Goal: Task Accomplishment & Management: Use online tool/utility

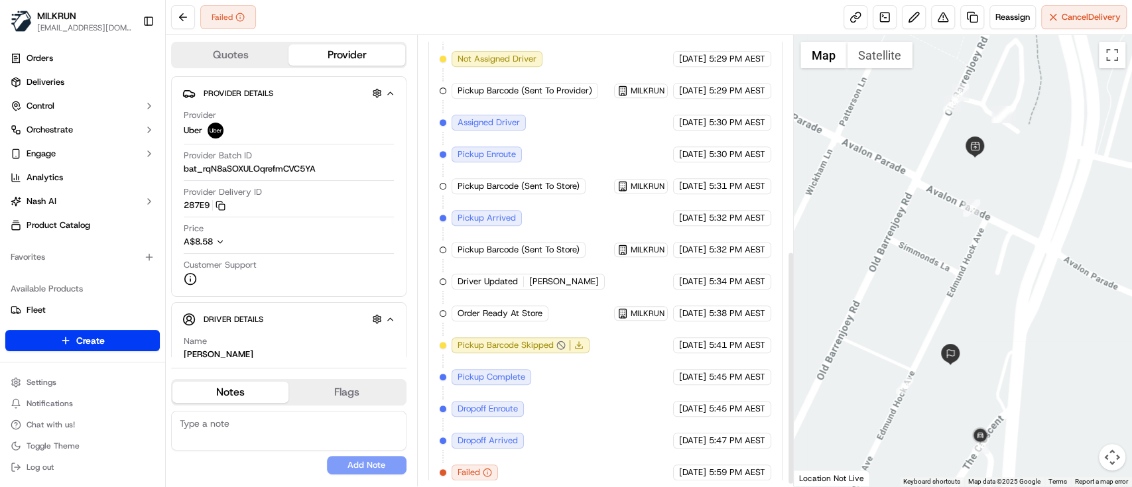
scroll to position [420, 0]
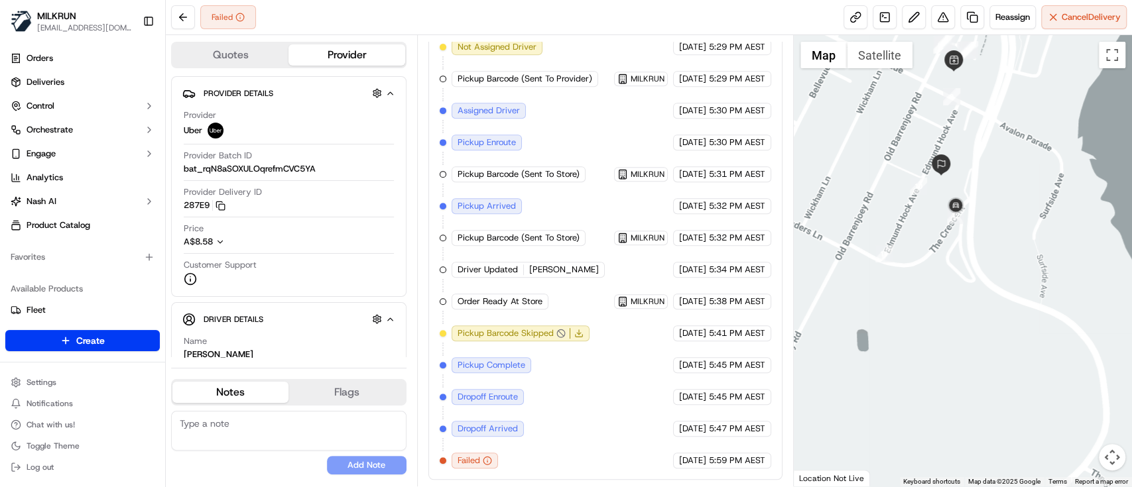
drag, startPoint x: 887, startPoint y: 427, endPoint x: 902, endPoint y: 301, distance: 126.9
click at [902, 301] on div at bounding box center [963, 261] width 338 height 452
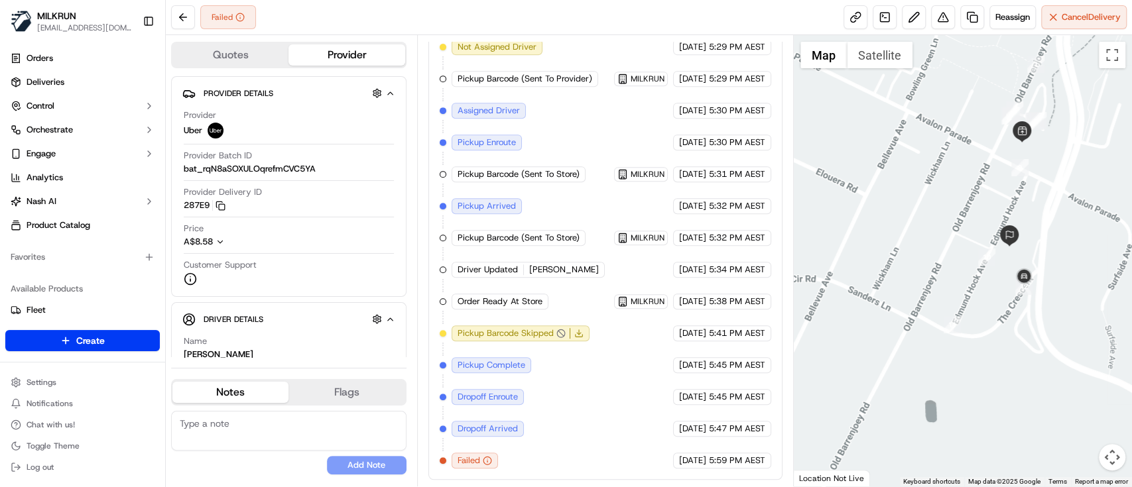
drag, startPoint x: 908, startPoint y: 253, endPoint x: 984, endPoint y: 331, distance: 108.8
click at [984, 331] on div at bounding box center [963, 261] width 338 height 452
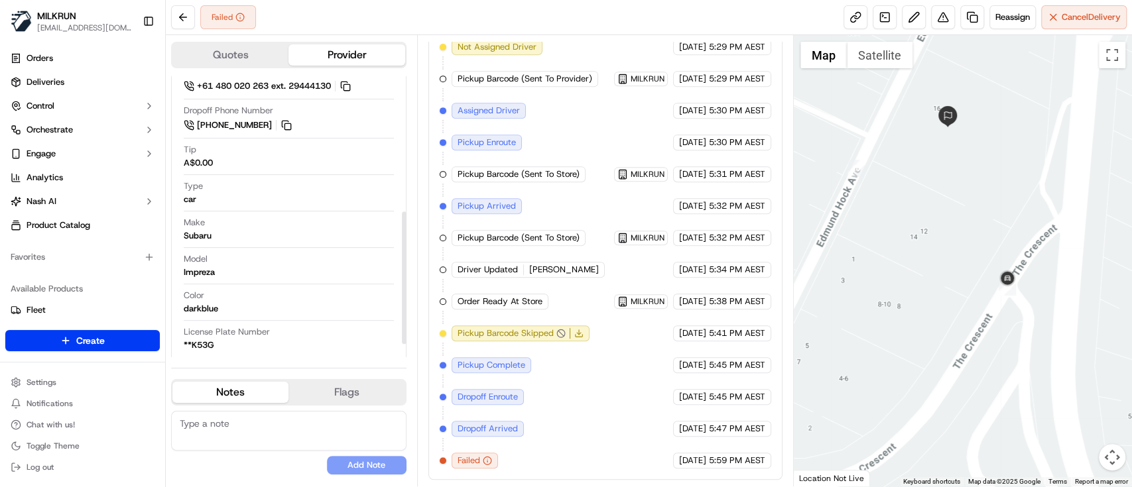
scroll to position [313, 0]
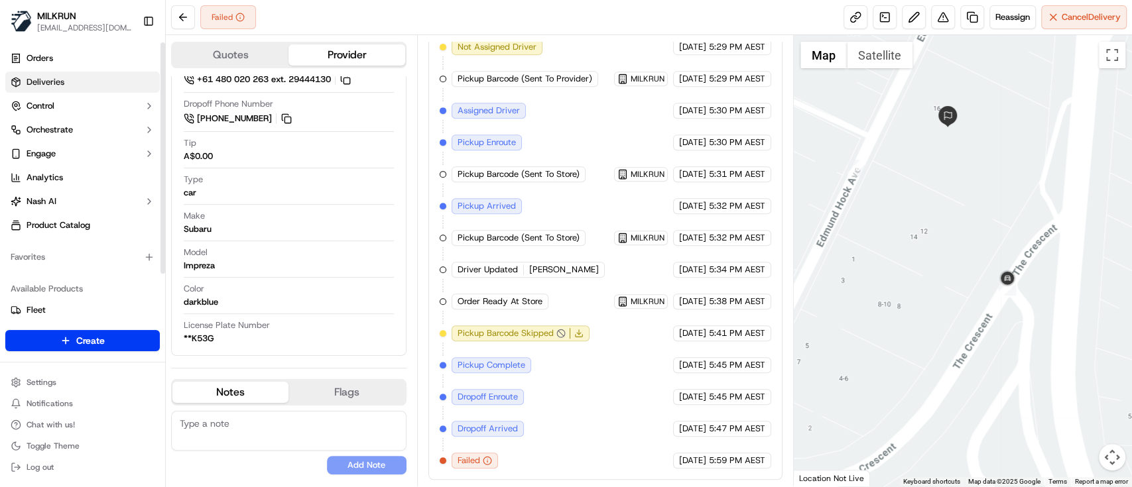
click at [42, 90] on link "Deliveries" at bounding box center [82, 82] width 155 height 21
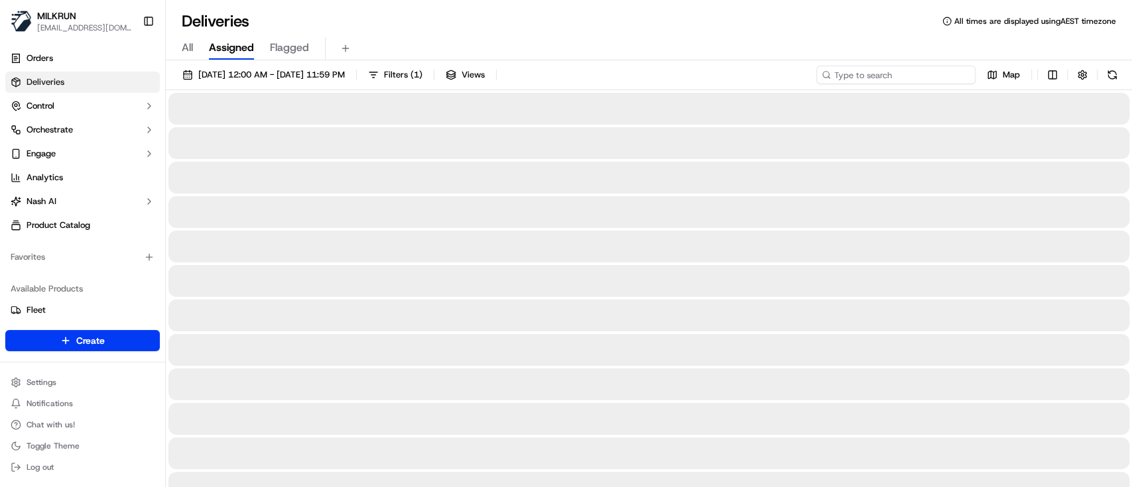
click at [907, 77] on input at bounding box center [895, 75] width 159 height 19
paste input "JAGROOP S."
click at [838, 74] on input "JAGROOP S." at bounding box center [895, 75] width 159 height 19
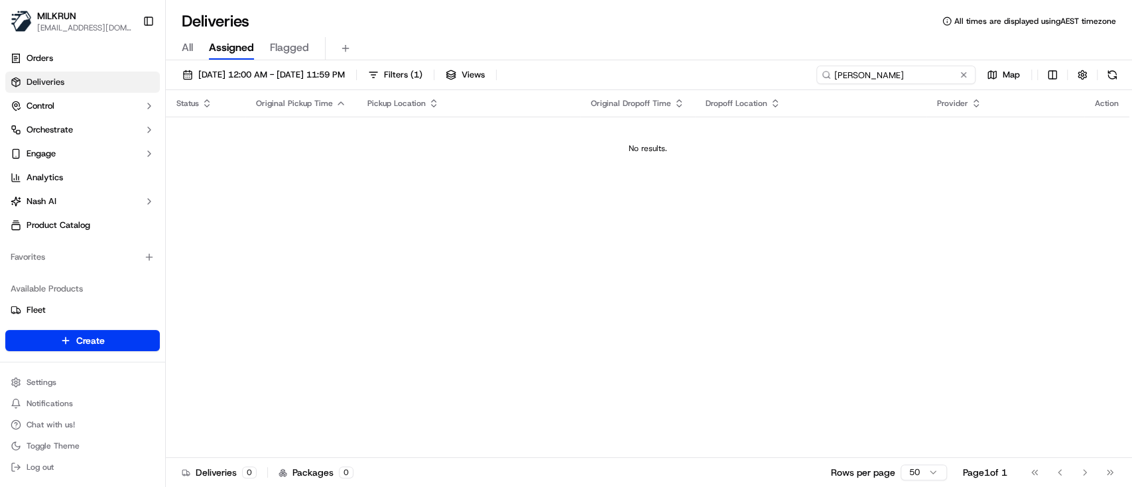
type input "JAGROOP S."
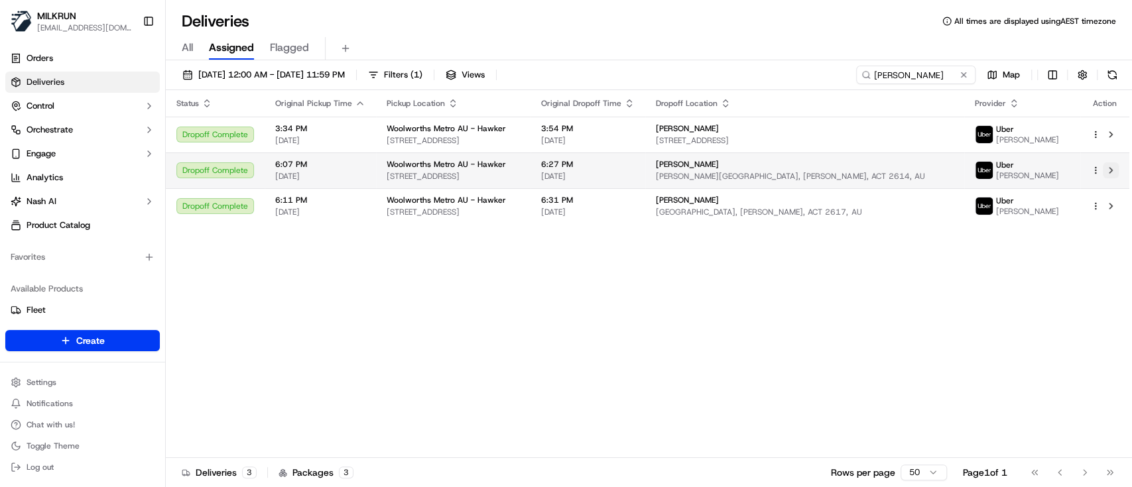
click at [1108, 172] on button at bounding box center [1111, 170] width 16 height 16
click at [1109, 168] on button at bounding box center [1111, 170] width 16 height 16
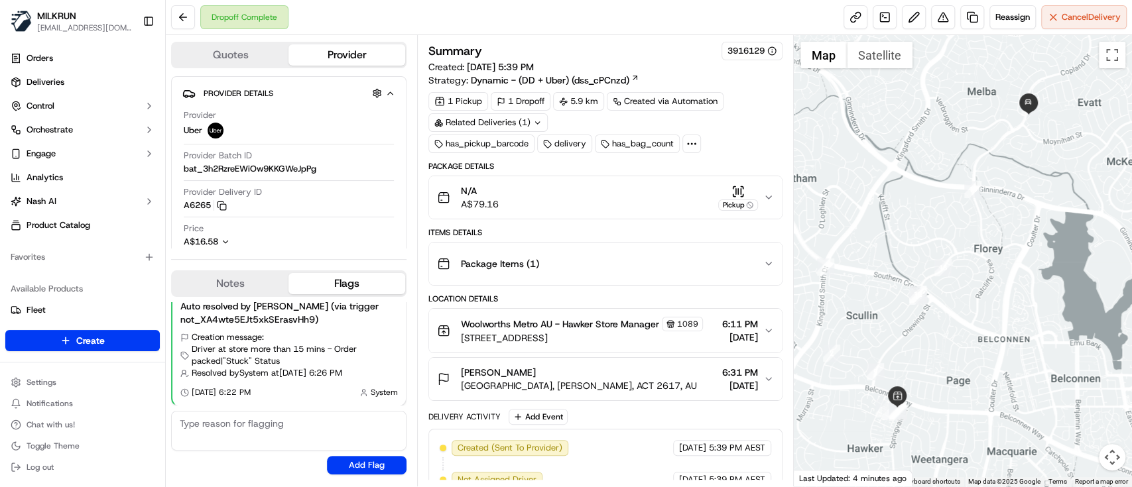
click at [769, 259] on icon "button" at bounding box center [768, 264] width 11 height 11
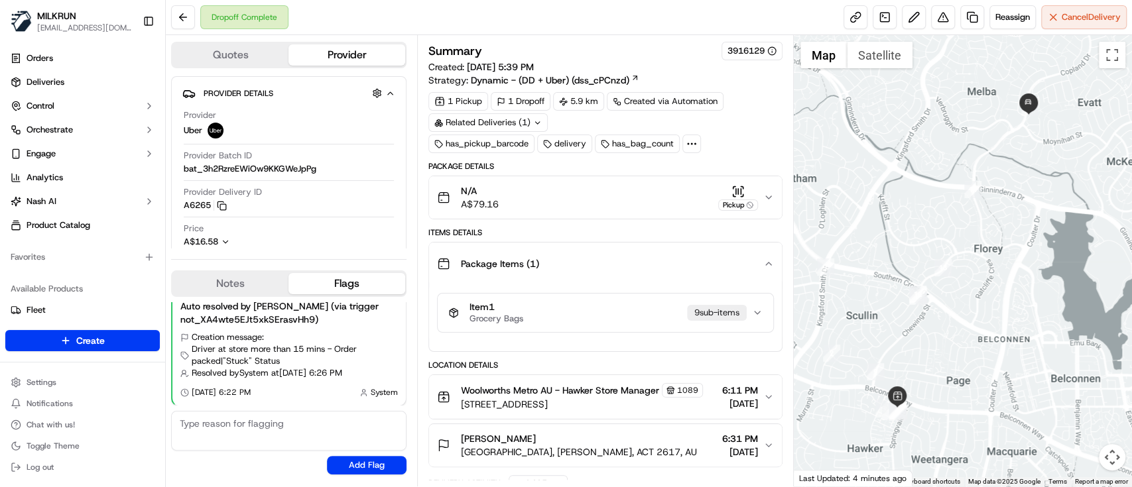
click at [769, 259] on icon "button" at bounding box center [768, 264] width 11 height 11
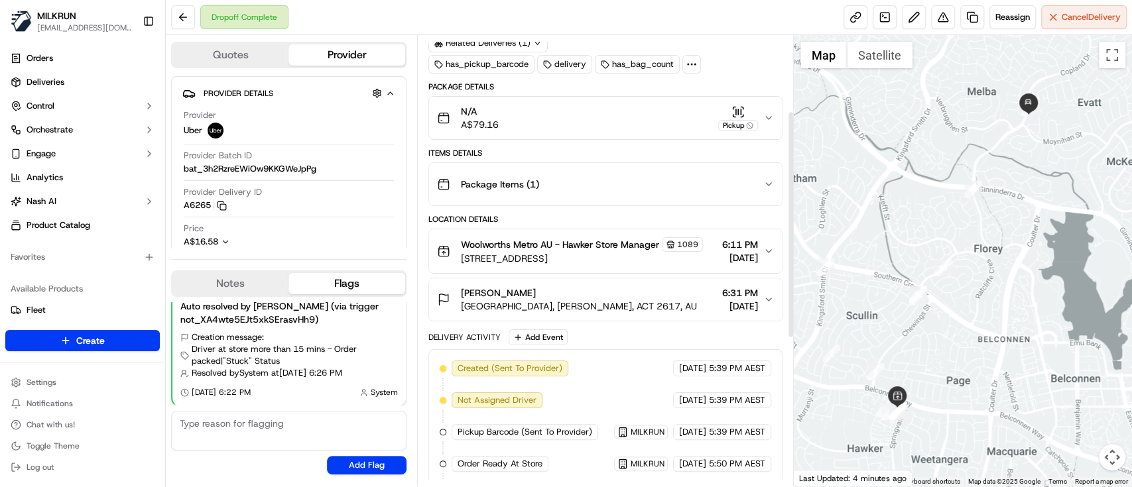
scroll to position [176, 0]
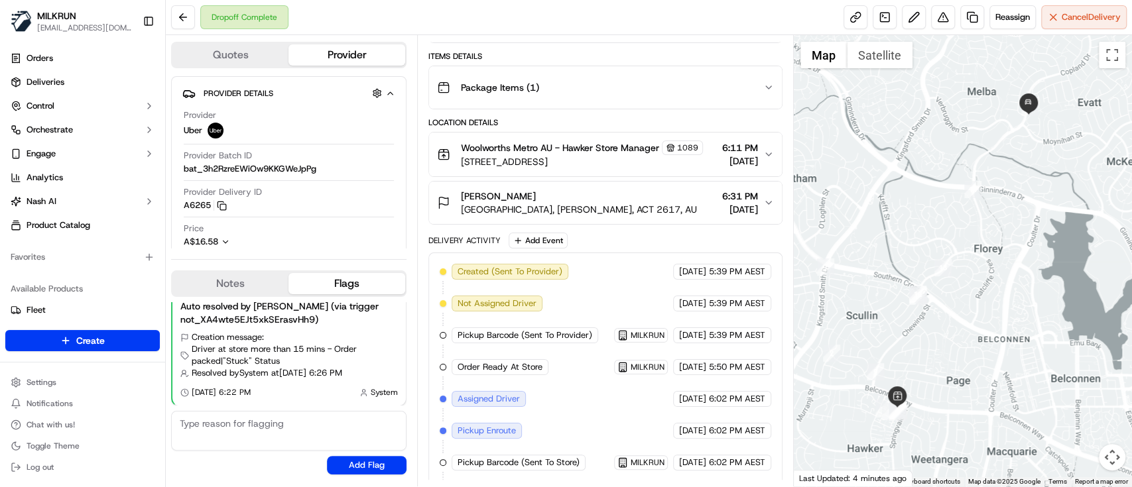
click at [770, 156] on icon "button" at bounding box center [768, 154] width 11 height 11
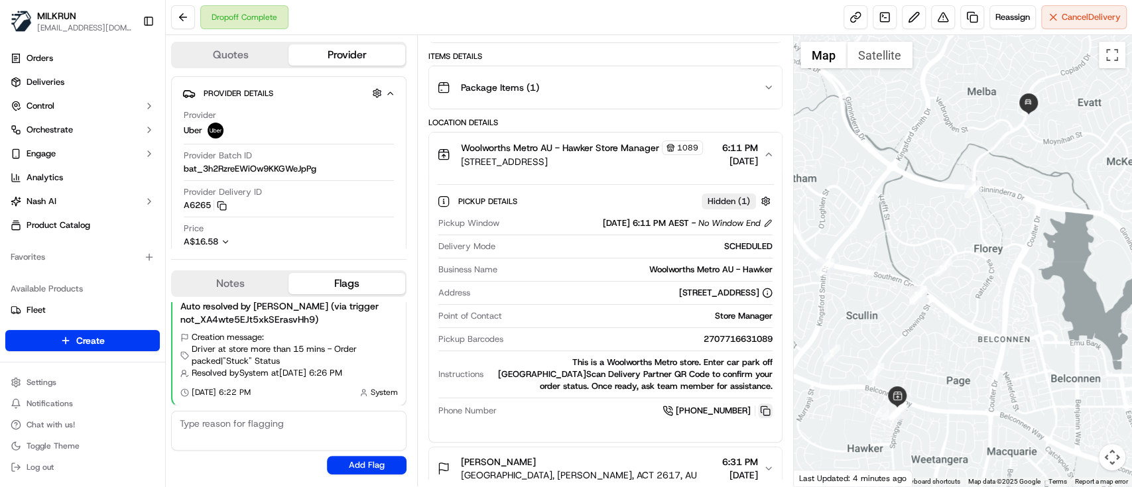
click at [766, 418] on button at bounding box center [765, 411] width 15 height 15
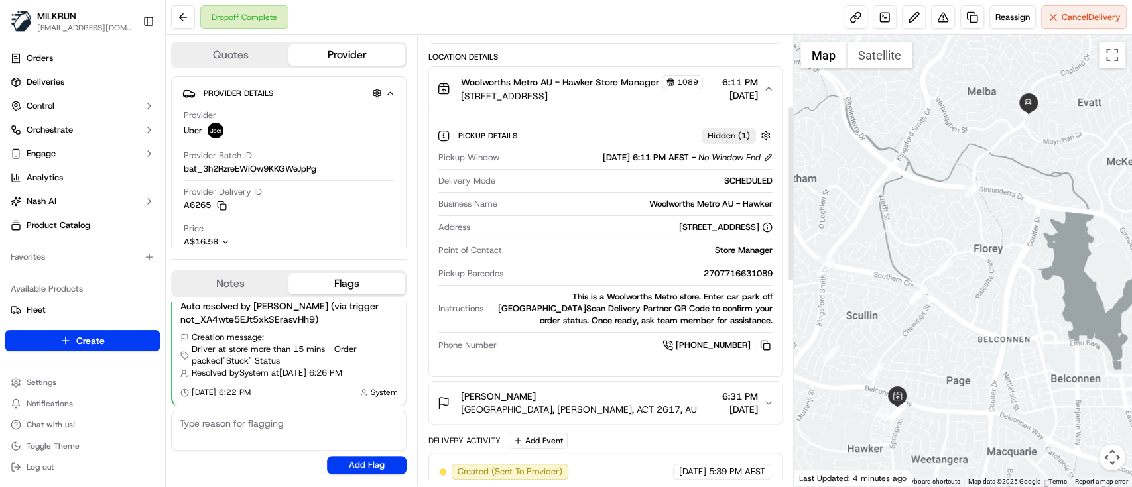
scroll to position [265, 0]
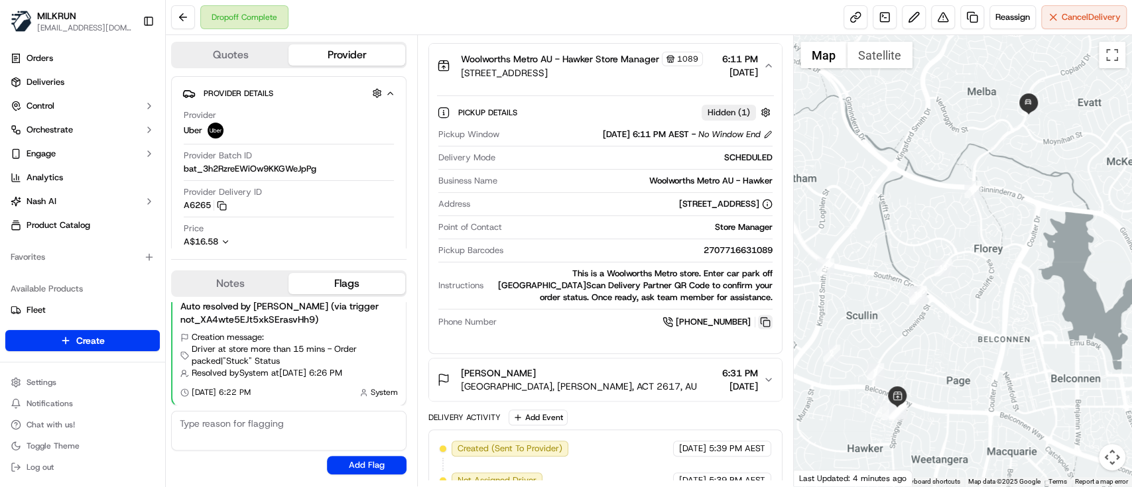
click at [762, 330] on button at bounding box center [765, 322] width 15 height 15
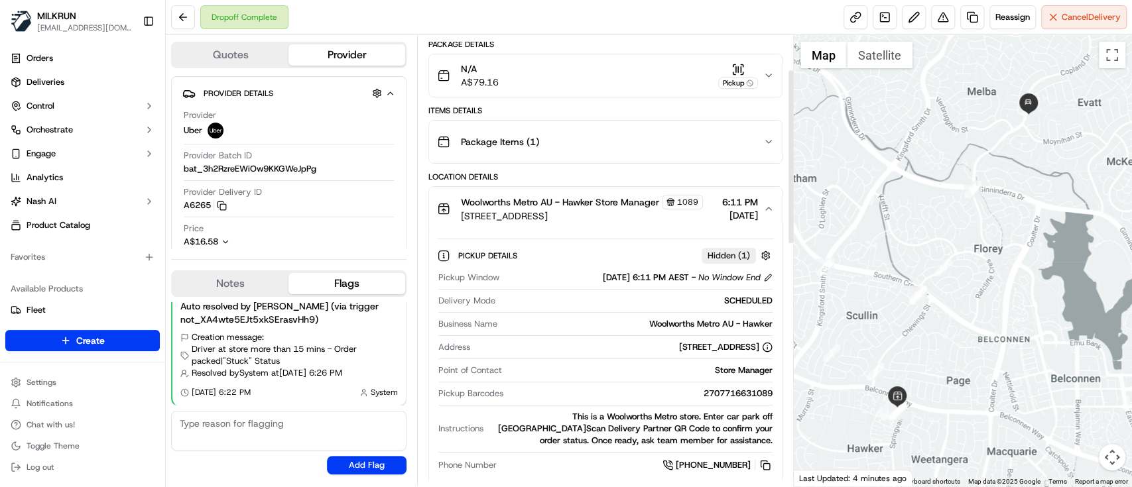
scroll to position [88, 0]
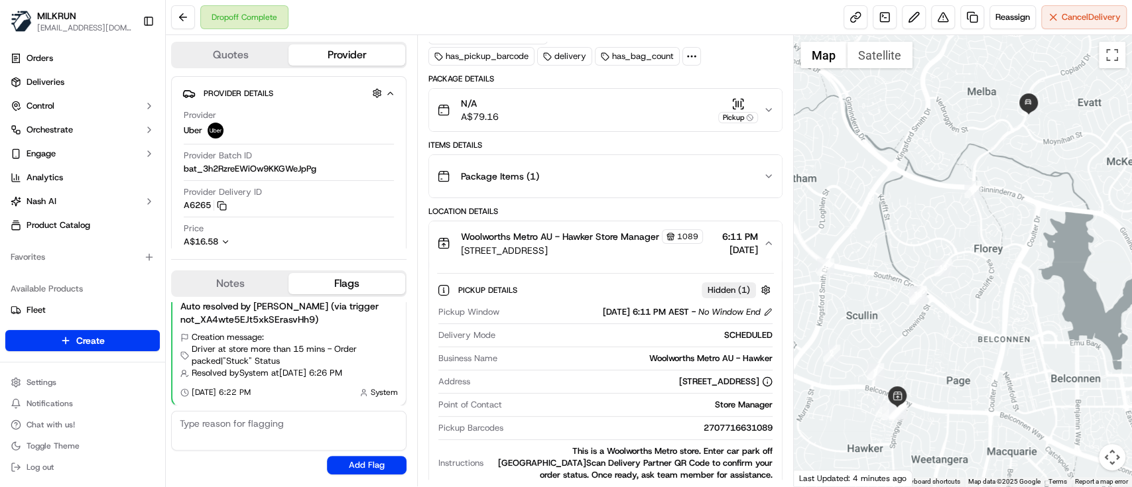
click at [769, 172] on icon "button" at bounding box center [768, 176] width 11 height 11
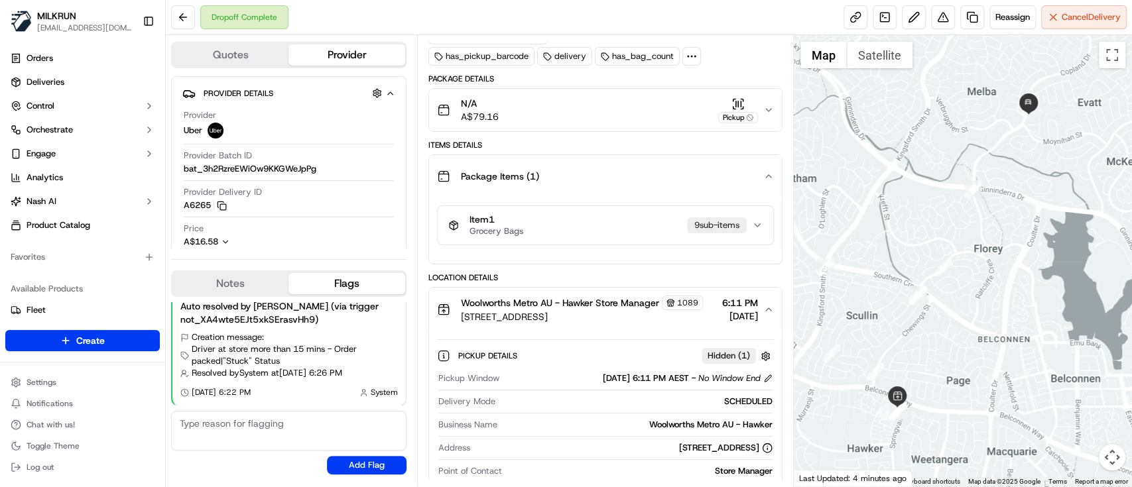
click at [762, 172] on div "Package Items ( 1 )" at bounding box center [600, 176] width 326 height 27
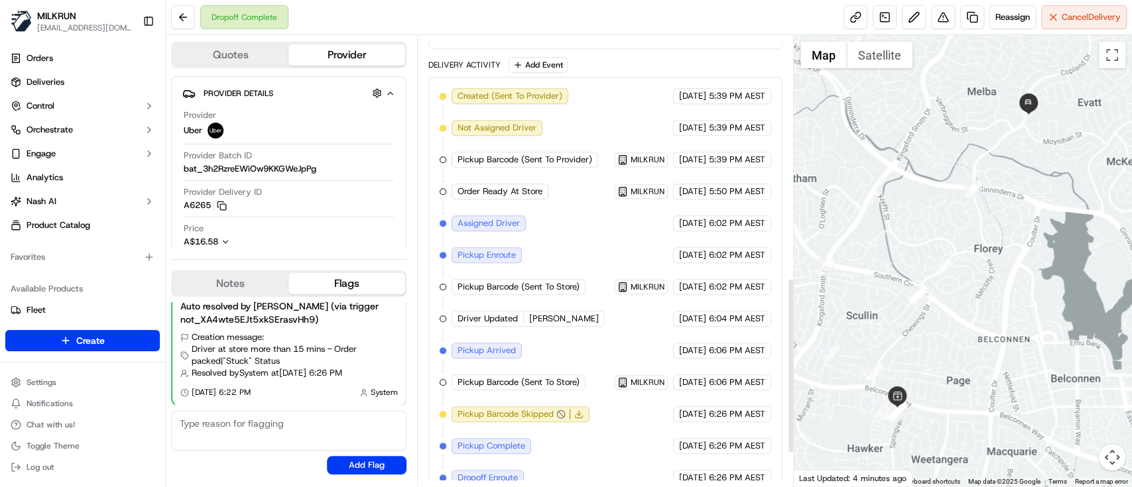
scroll to position [706, 0]
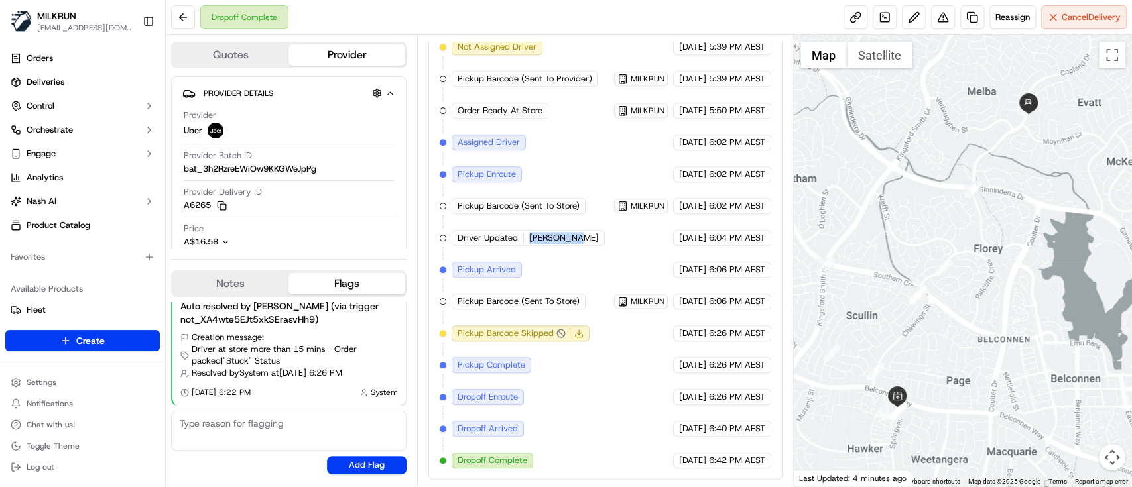
drag, startPoint x: 581, startPoint y: 238, endPoint x: 524, endPoint y: 237, distance: 57.0
click at [524, 237] on div "Driver Updated JAGROOP S." at bounding box center [528, 238] width 153 height 16
copy div "JAGROOP S."
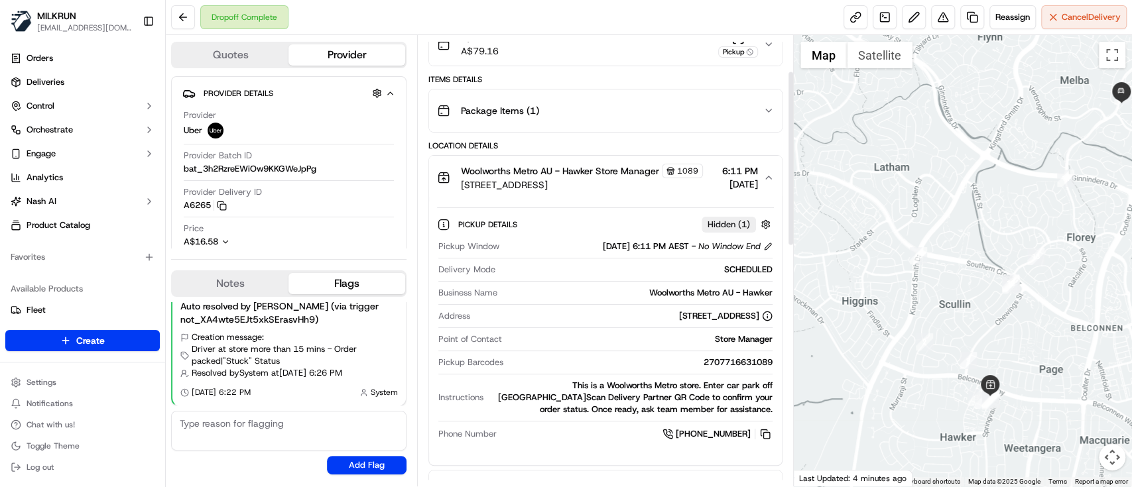
scroll to position [88, 0]
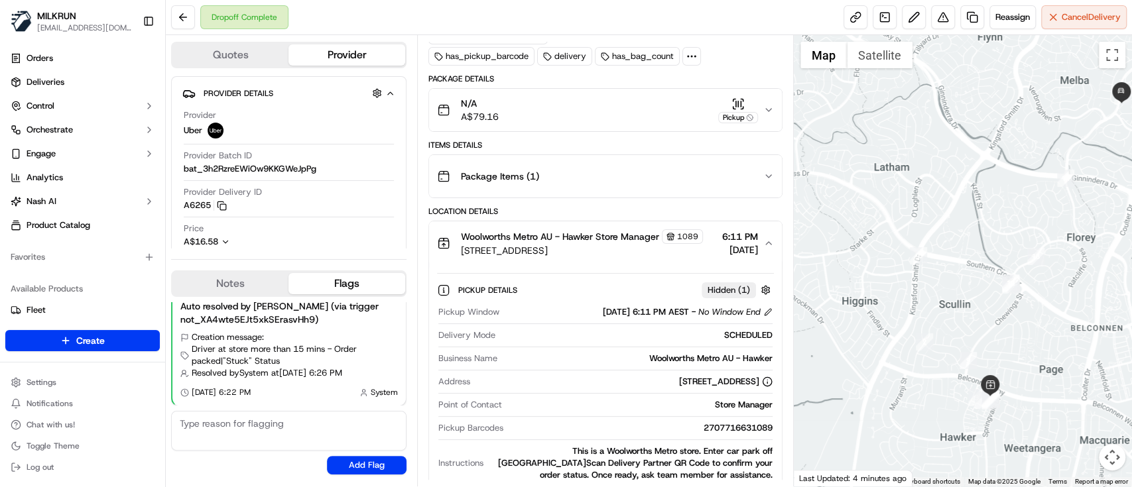
click at [769, 241] on button "Woolworths Metro AU - Hawker Store Manager 1089 1 Hawker Pl, Hawker, ACT 2614, …" at bounding box center [605, 243] width 353 height 44
click at [766, 246] on icon "button" at bounding box center [768, 243] width 11 height 11
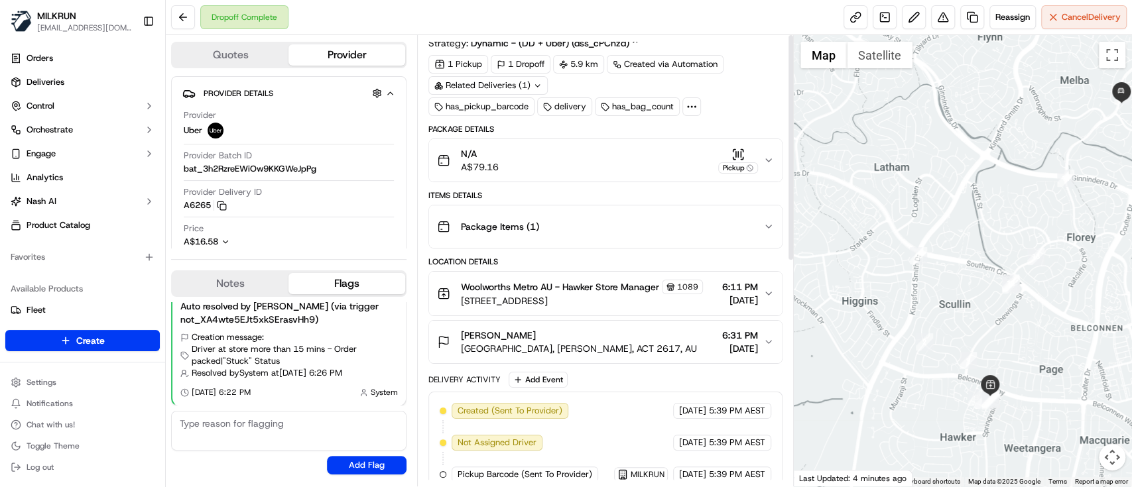
scroll to position [0, 0]
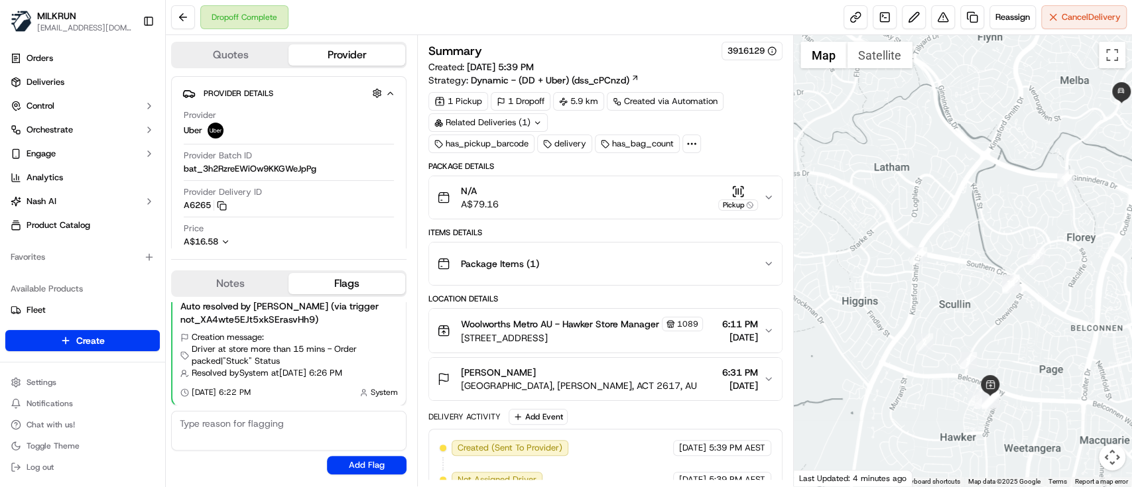
click at [691, 144] on circle at bounding box center [691, 143] width 1 height 1
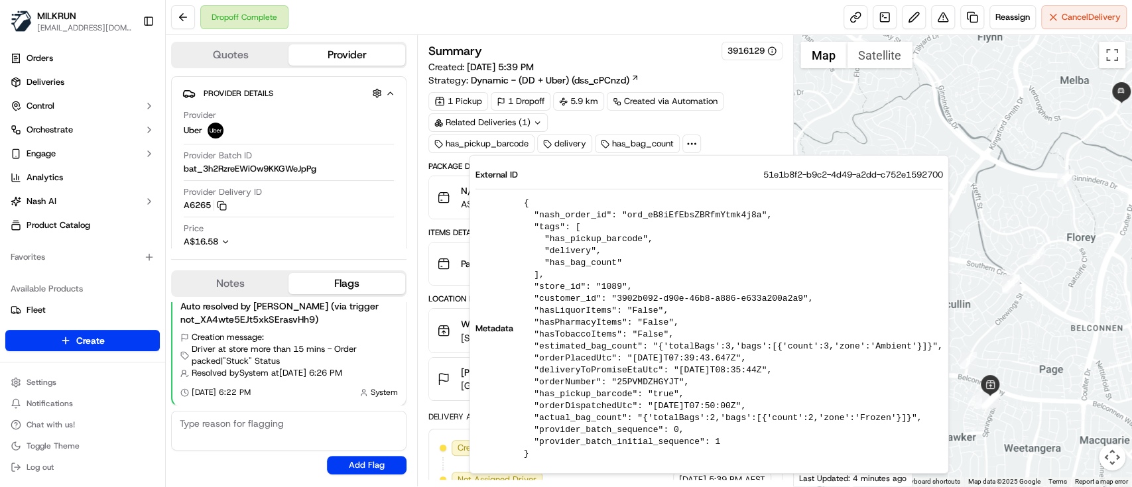
click at [419, 149] on div "Summary 3916129 Created: 23/09/2025 5:39 PM Strategy: Dynamic - (DD + Uber) (ds…" at bounding box center [605, 261] width 377 height 452
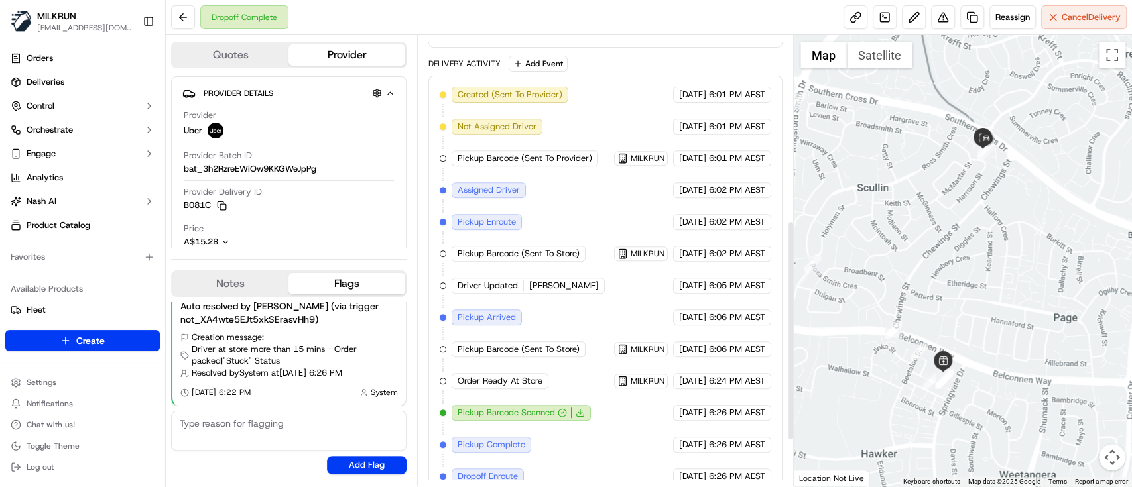
scroll to position [472, 0]
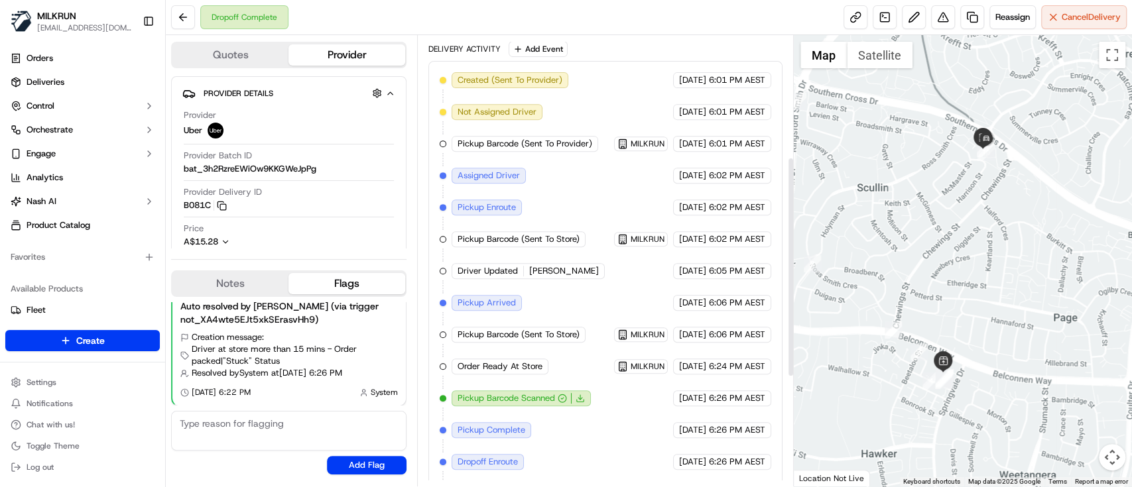
scroll to position [442, 0]
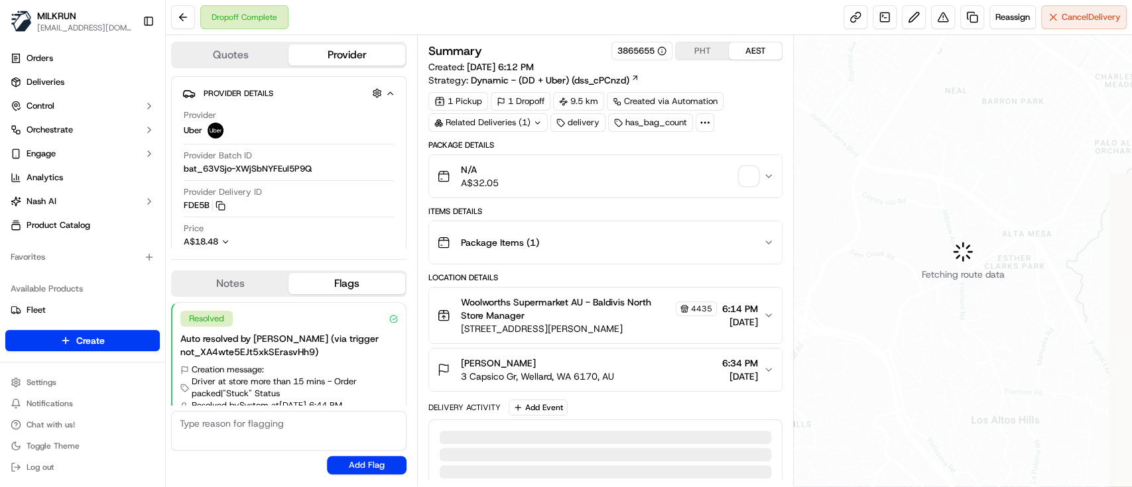
scroll to position [32, 0]
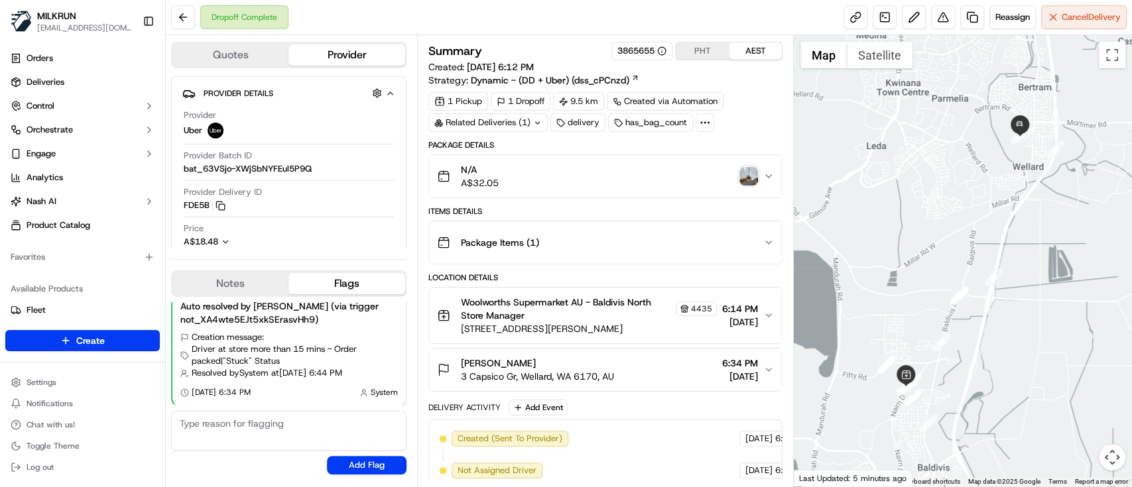
click at [748, 169] on img "button" at bounding box center [748, 176] width 19 height 19
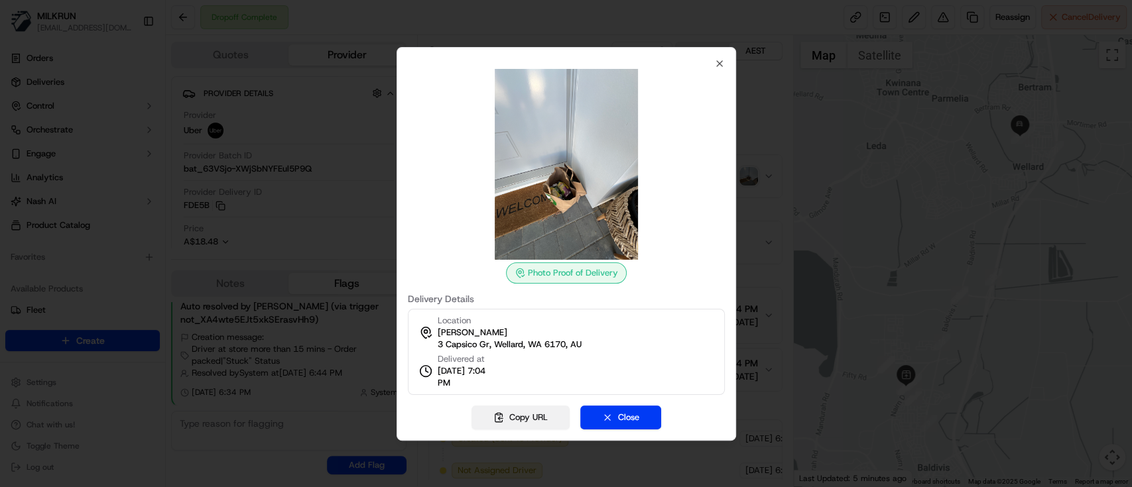
click at [507, 411] on button "Copy URL" at bounding box center [520, 418] width 98 height 24
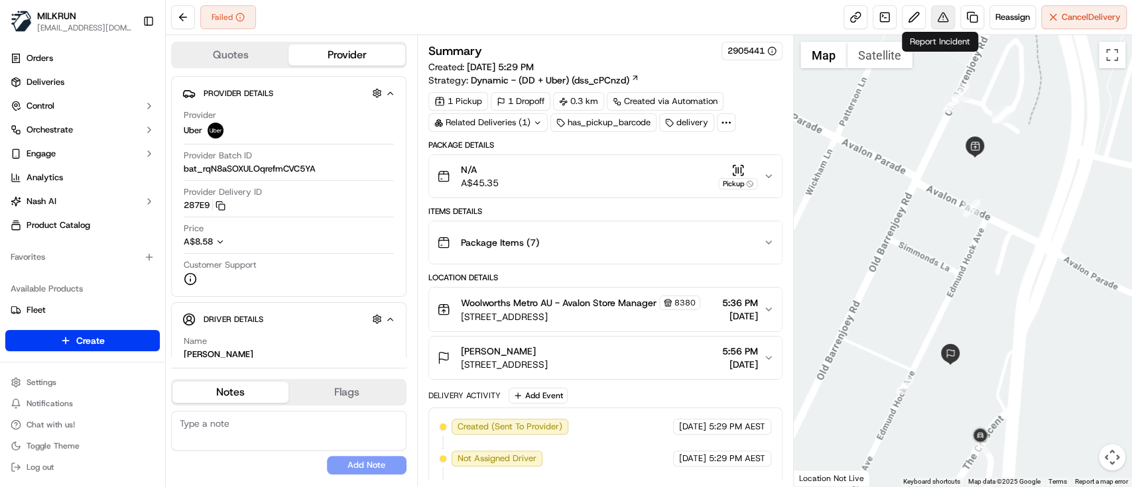
click at [936, 17] on button at bounding box center [943, 17] width 24 height 24
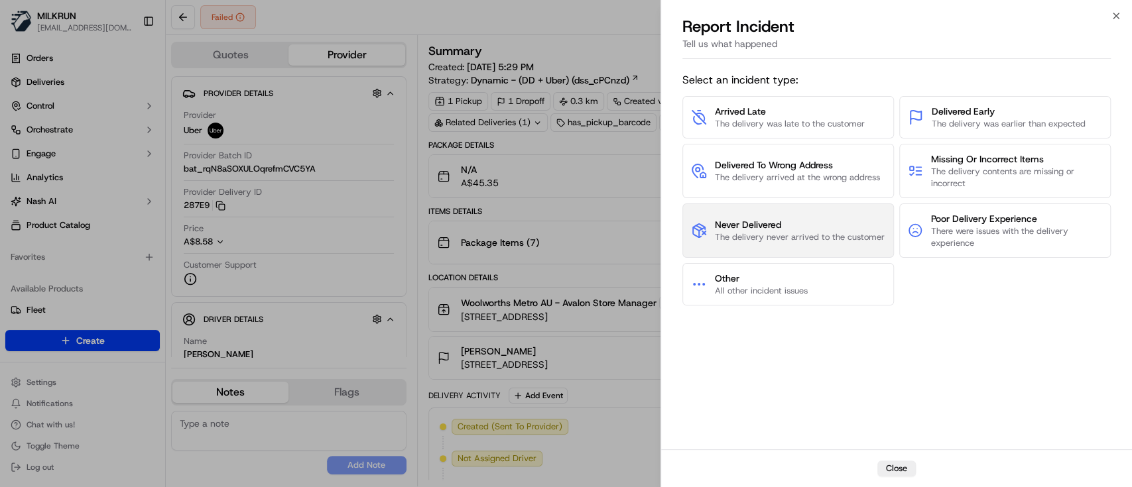
click at [753, 229] on span "Never Delivered" at bounding box center [800, 224] width 170 height 13
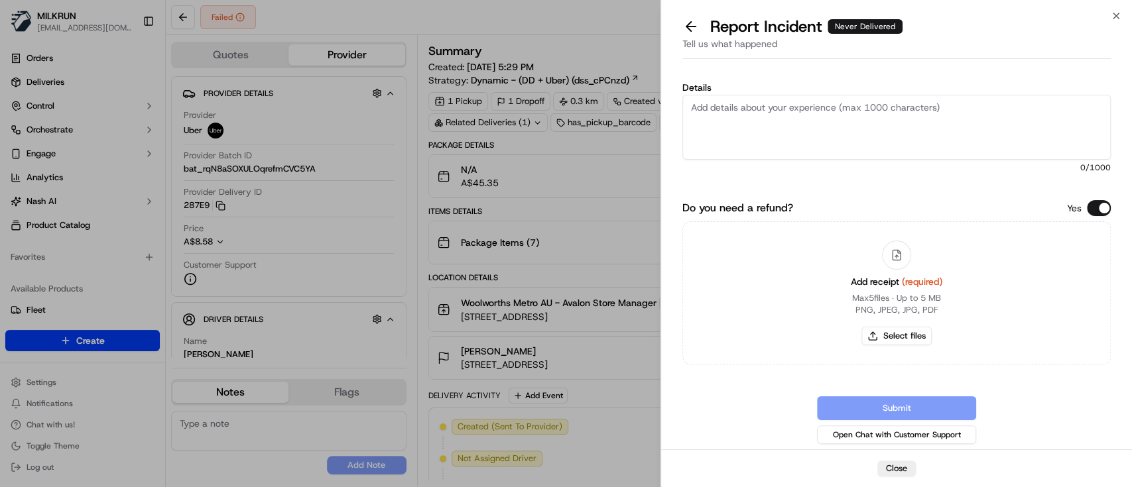
click at [795, 119] on textarea "Details" at bounding box center [896, 127] width 428 height 65
paste textarea "Uber advised they told the driver to dispose the order as the cx was unresponsi…"
click at [690, 104] on textarea "Uber advised they told the driver to dispose the order as the cx was unresponsi…" at bounding box center [896, 127] width 428 height 65
click at [859, 119] on textarea "Order not received. Uber advised they told the driver to dispose the order as t…" at bounding box center [896, 127] width 428 height 65
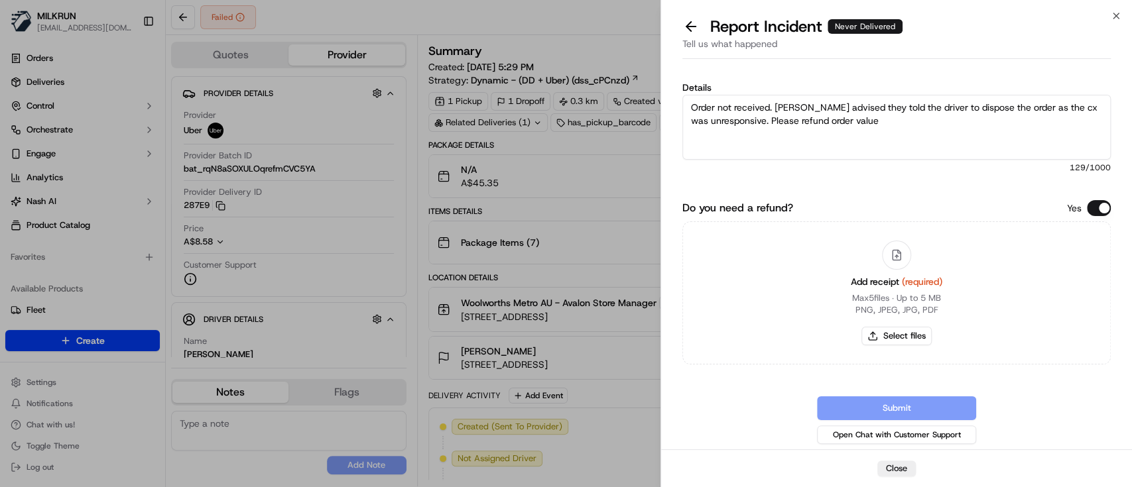
click at [901, 123] on textarea "Order not received. Uber advised they told the driver to dispose the order as t…" at bounding box center [896, 127] width 428 height 65
paste textarea "$45.35"
type textarea "Order not received. Uber advised they told the driver to dispose the order as t…"
click at [901, 256] on icon at bounding box center [897, 256] width 8 height 10
click at [899, 338] on button "Select files" at bounding box center [896, 336] width 70 height 19
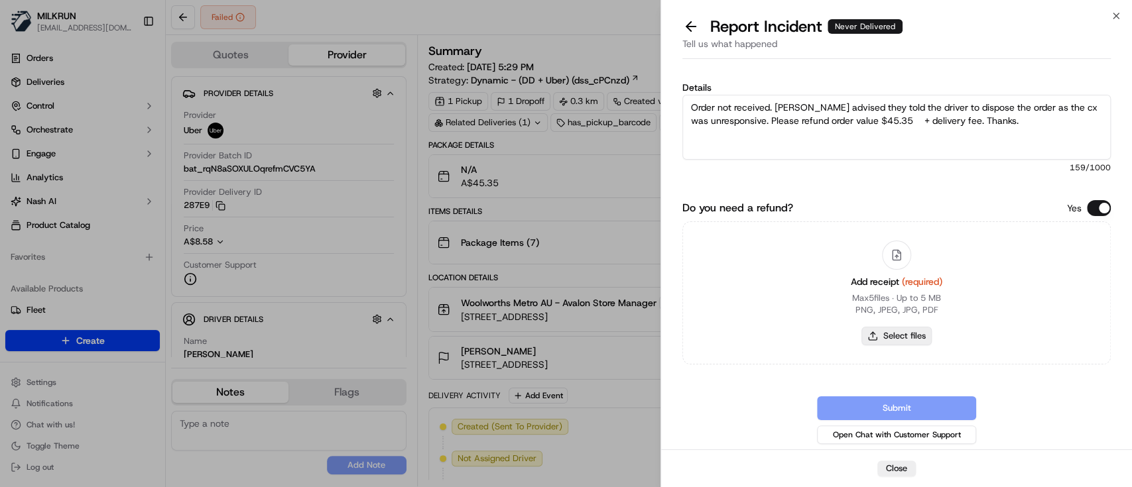
type input "C:\fakepath\MILKRUN_AnnabelB.png"
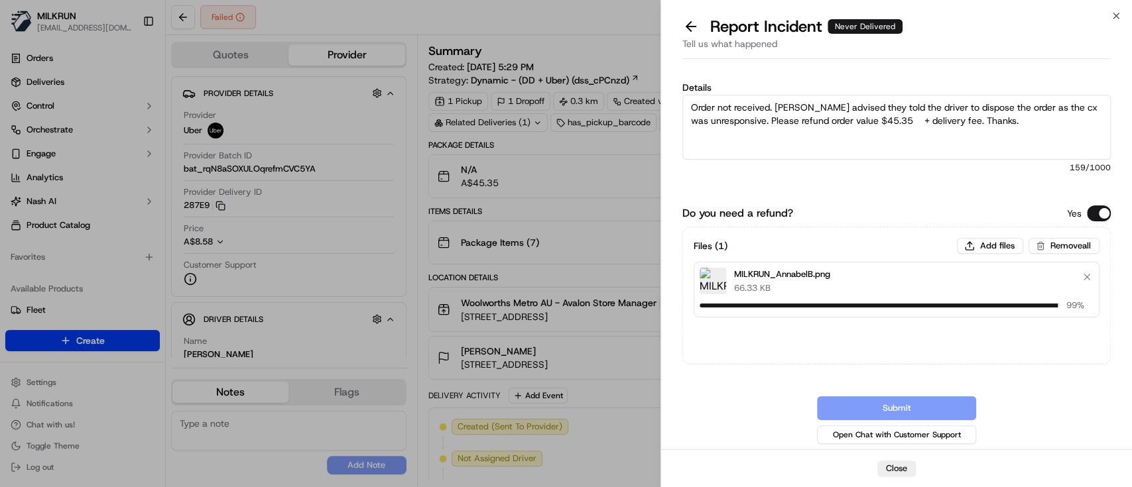
click at [765, 129] on textarea "Order not received. Uber advised they told the driver to dispose the order as t…" at bounding box center [896, 127] width 428 height 65
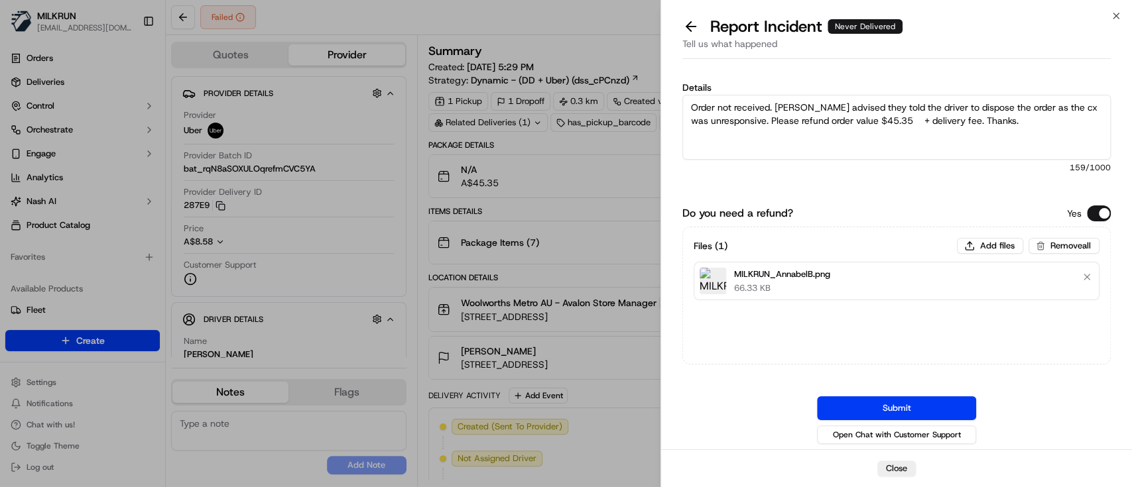
click at [796, 108] on textarea "Order not received. Uber advised they told the driver to dispose the order as t…" at bounding box center [896, 127] width 428 height 65
click at [1017, 123] on textarea "Order not received. Uber rep advised they told the driver to dispose the order …" at bounding box center [896, 127] width 428 height 65
type textarea "Order not received. Uber rep advised they told the driver to dispose the order …"
click at [867, 404] on button "Submit" at bounding box center [896, 409] width 159 height 24
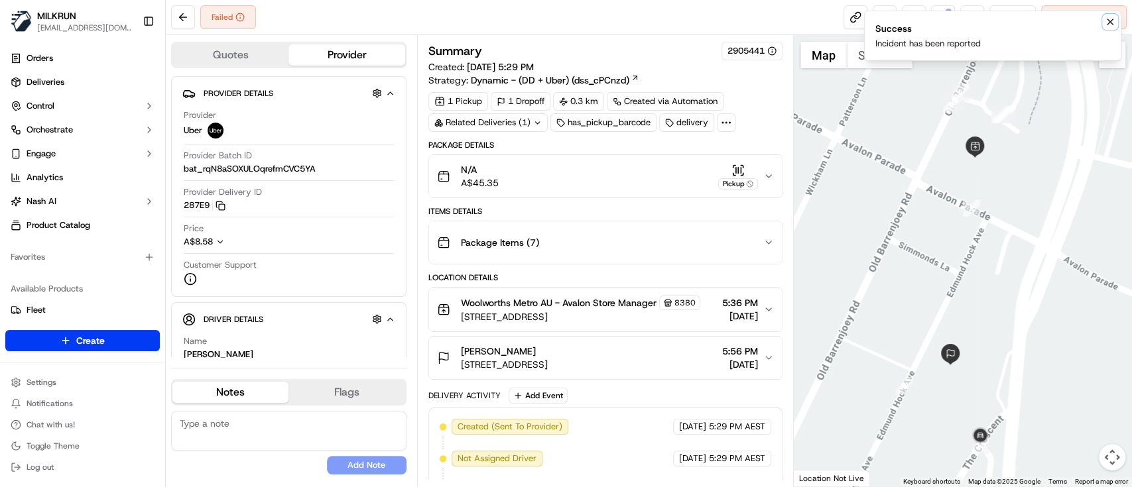
click at [1105, 19] on icon "Notifications (F8)" at bounding box center [1110, 22] width 11 height 11
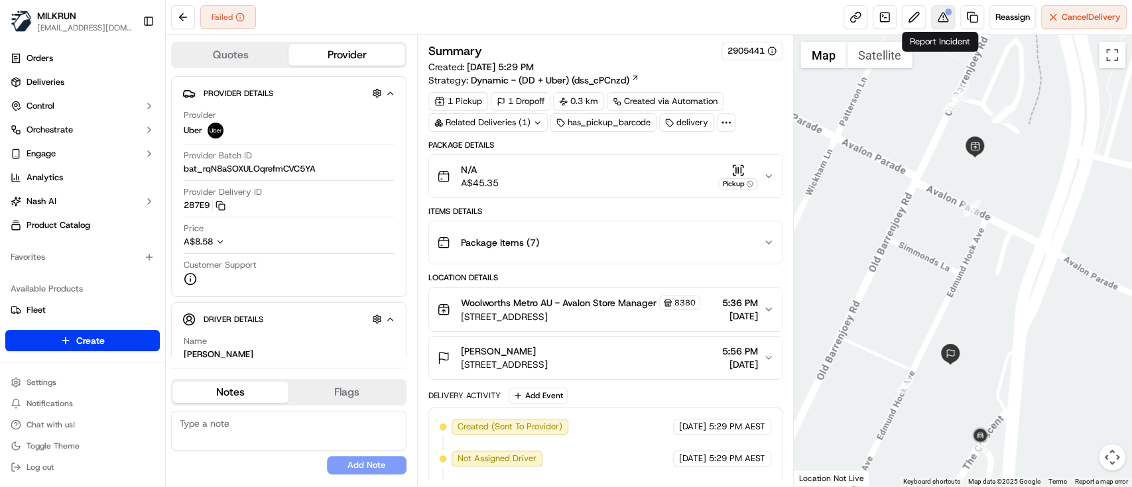
click at [936, 19] on button at bounding box center [943, 17] width 24 height 24
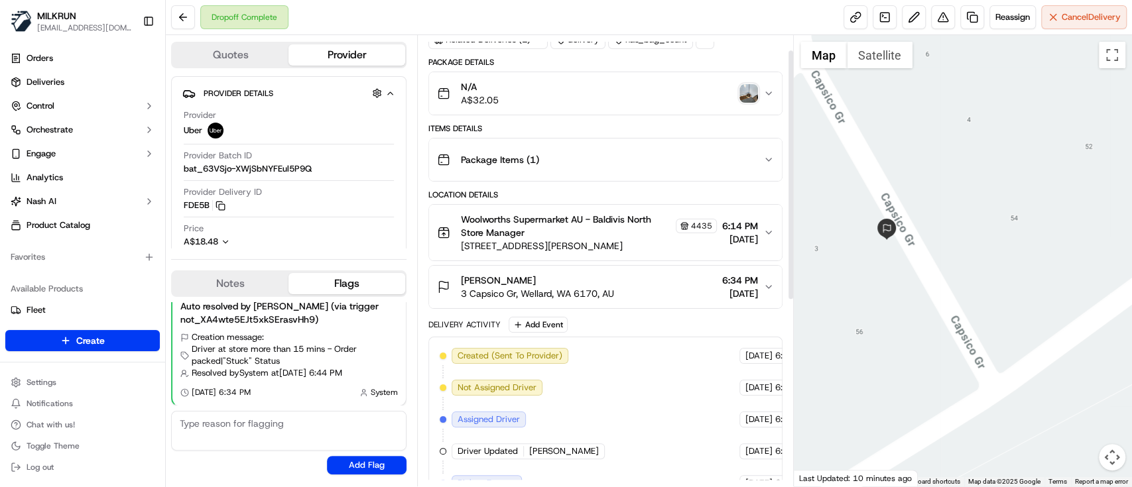
scroll to position [3, 0]
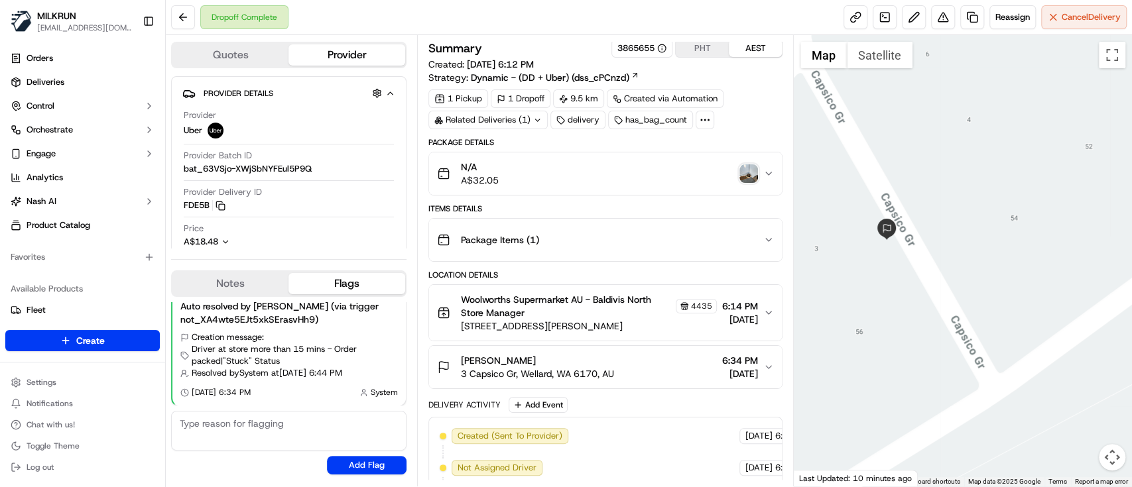
drag, startPoint x: 601, startPoint y: 379, endPoint x: 461, endPoint y: 377, distance: 140.6
click at [461, 377] on button "Jayden sammut 3 Capsico Gr, Wellard, WA 6170, AU 6:34 PM 23/09/2025" at bounding box center [605, 367] width 353 height 42
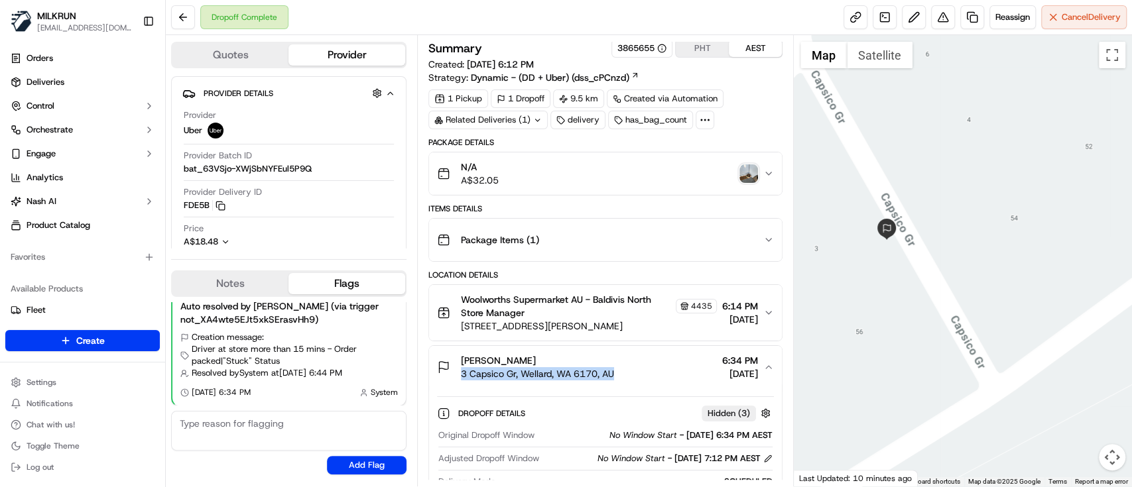
drag, startPoint x: 461, startPoint y: 377, endPoint x: 619, endPoint y: 368, distance: 158.1
click at [619, 368] on div "Jayden sammut 3 Capsico Gr, Wellard, WA 6170, AU 6:34 PM 23/09/2025" at bounding box center [600, 367] width 326 height 27
copy span "3 Capsico Gr, Wellard, WA 6170, AU"
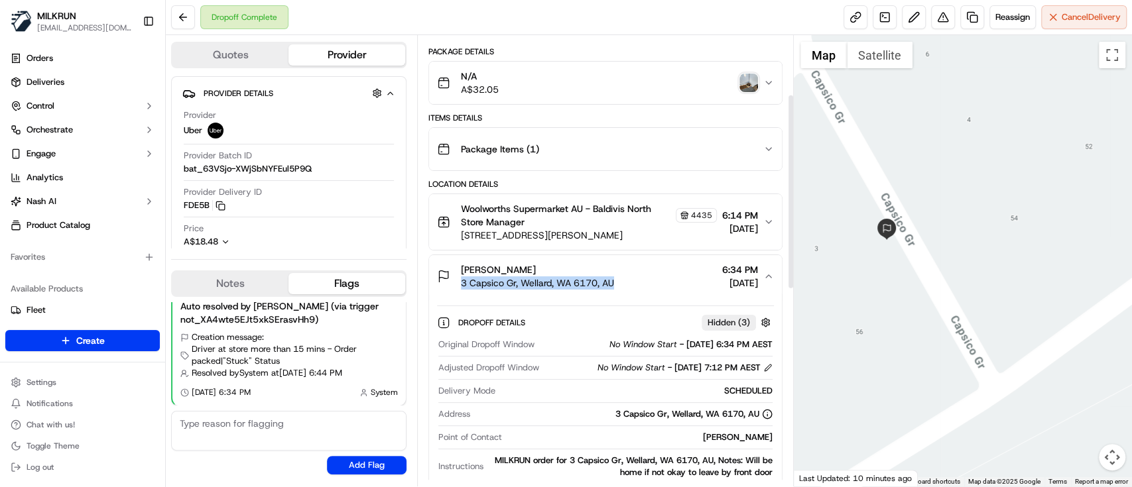
scroll to position [91, 0]
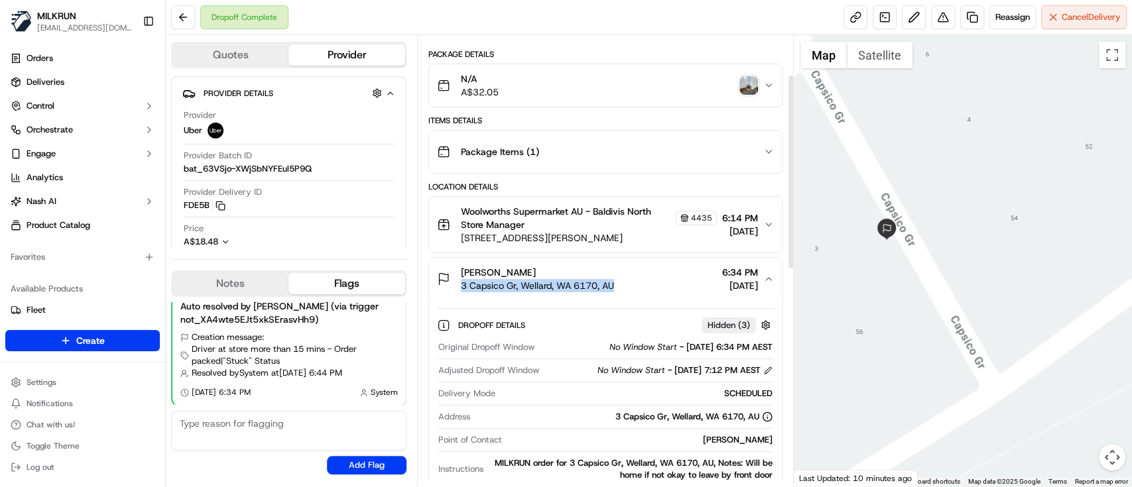
click at [753, 79] on img "button" at bounding box center [748, 85] width 19 height 19
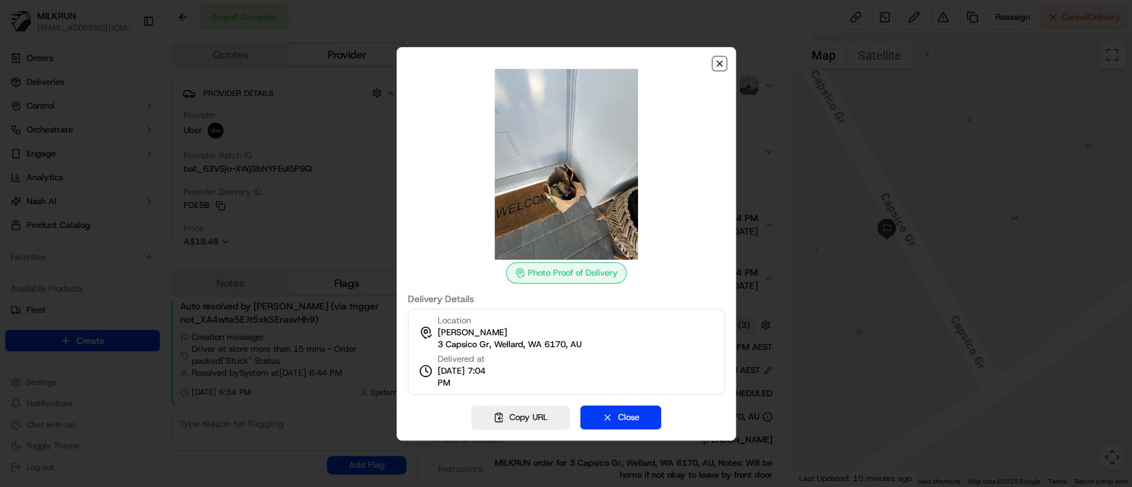
click at [715, 59] on icon "button" at bounding box center [719, 63] width 11 height 11
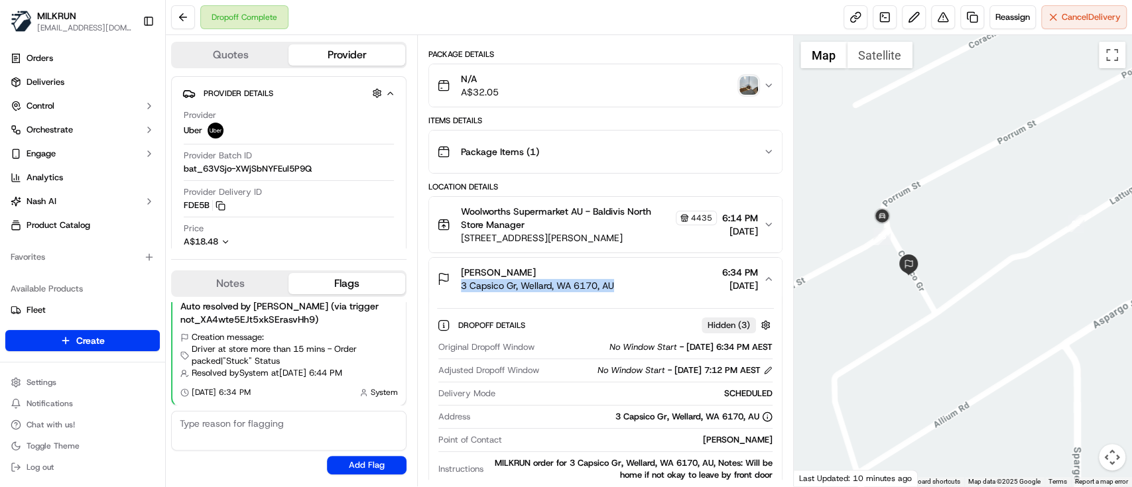
click at [624, 282] on div "Jayden sammut 3 Capsico Gr, Wellard, WA 6170, AU 6:34 PM 23/09/2025" at bounding box center [600, 279] width 326 height 27
drag, startPoint x: 624, startPoint y: 282, endPoint x: 461, endPoint y: 286, distance: 163.2
click at [461, 286] on div "Jayden sammut 3 Capsico Gr, Wellard, WA 6170, AU 6:34 PM 23/09/2025" at bounding box center [600, 279] width 326 height 27
click at [741, 93] on div "button" at bounding box center [748, 85] width 19 height 19
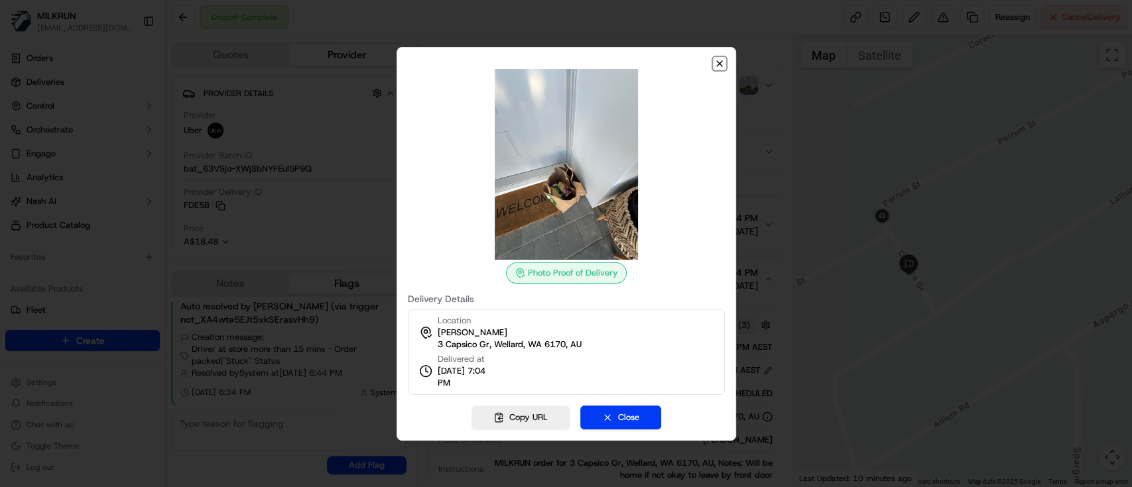
click at [715, 64] on icon "button" at bounding box center [719, 63] width 11 height 11
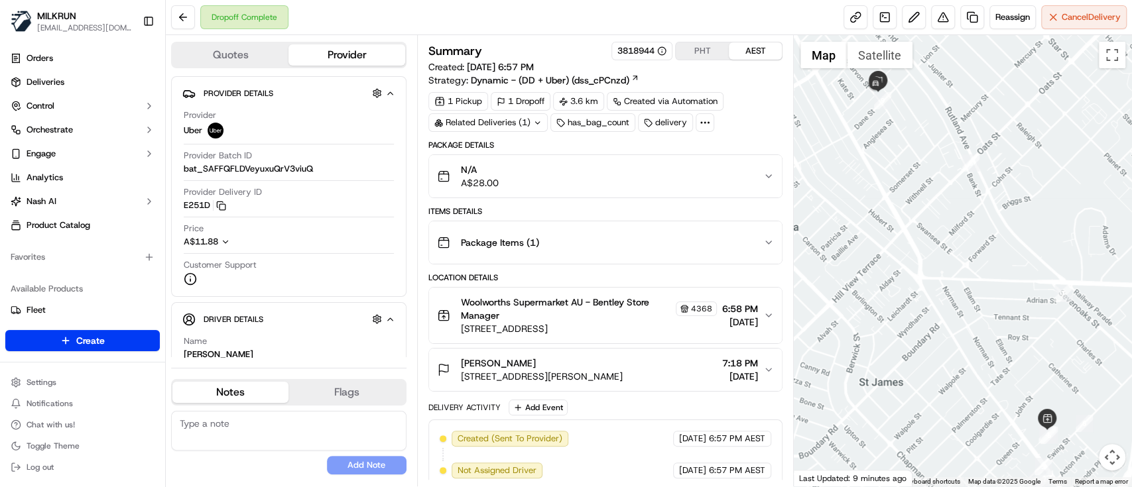
click at [764, 312] on icon "button" at bounding box center [768, 315] width 11 height 11
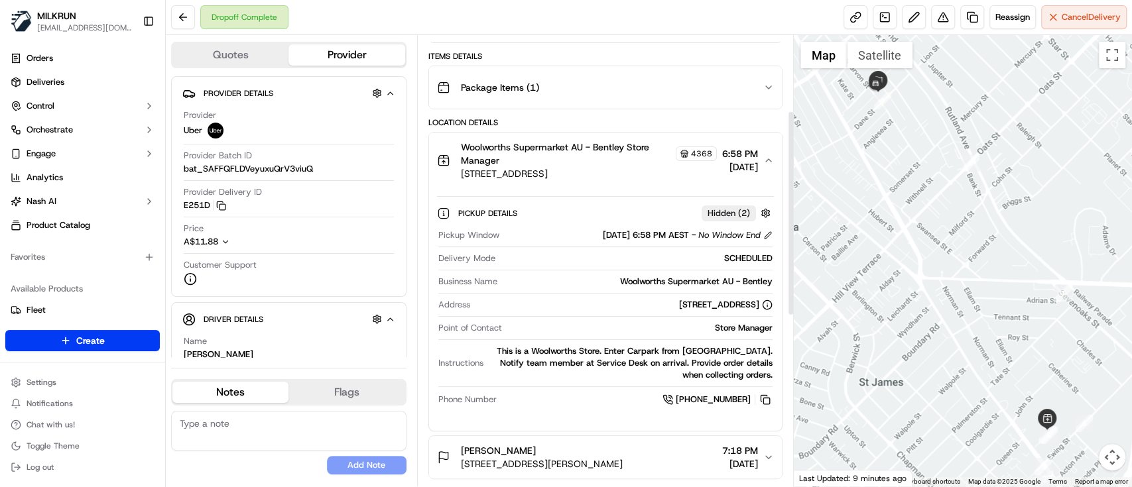
scroll to position [176, 0]
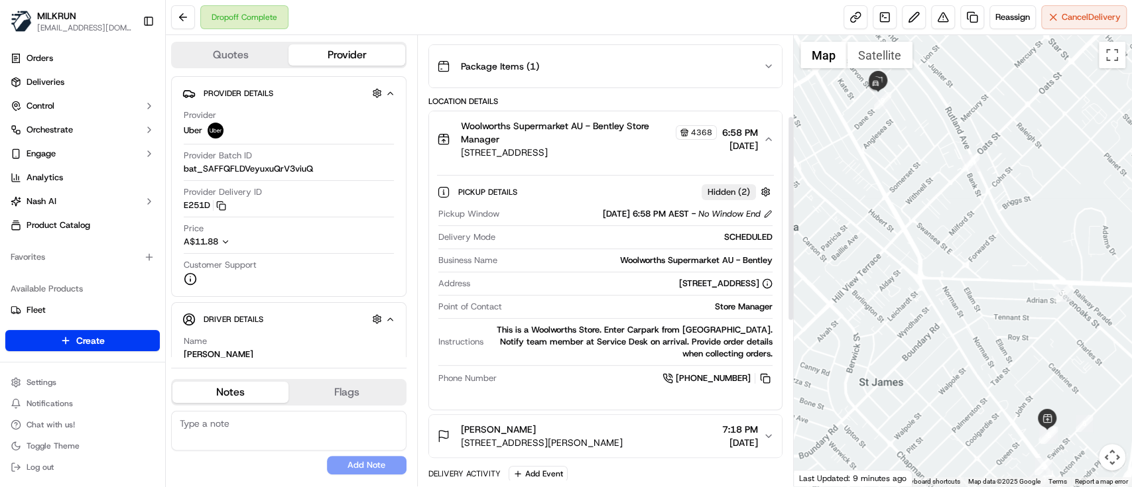
click at [758, 371] on link "[PHONE_NUMBER]" at bounding box center [717, 378] width 110 height 15
click at [763, 373] on button at bounding box center [765, 378] width 15 height 15
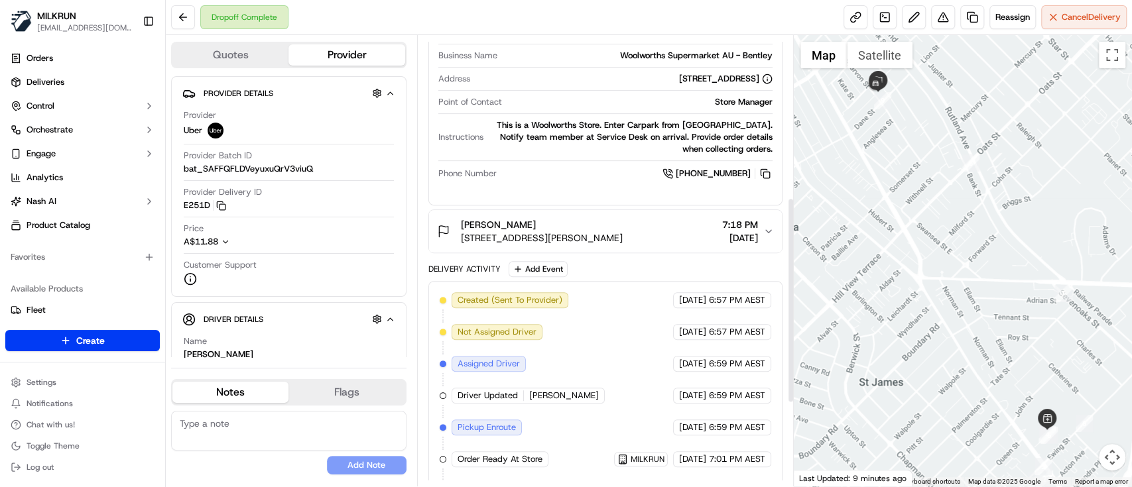
scroll to position [353, 0]
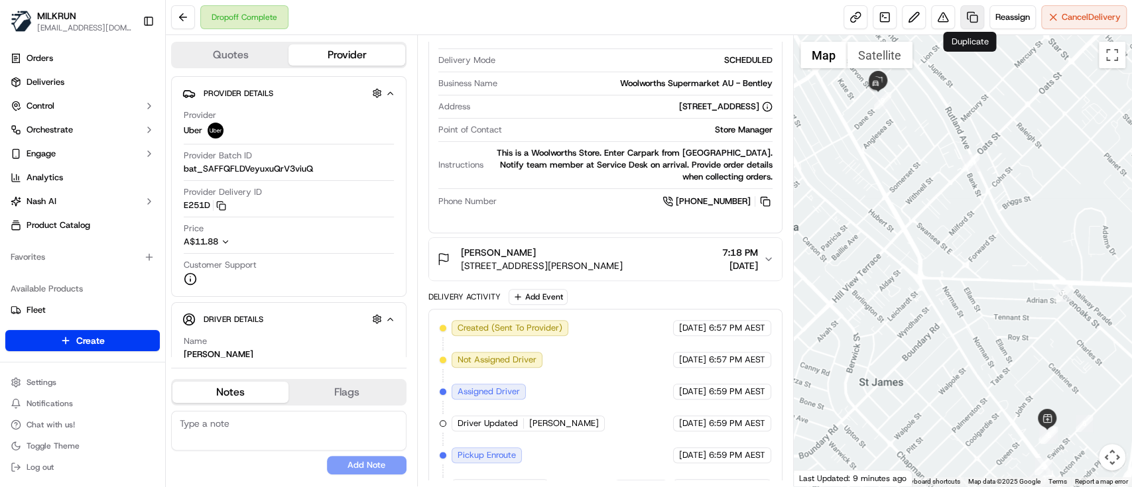
click at [966, 23] on link at bounding box center [972, 17] width 24 height 24
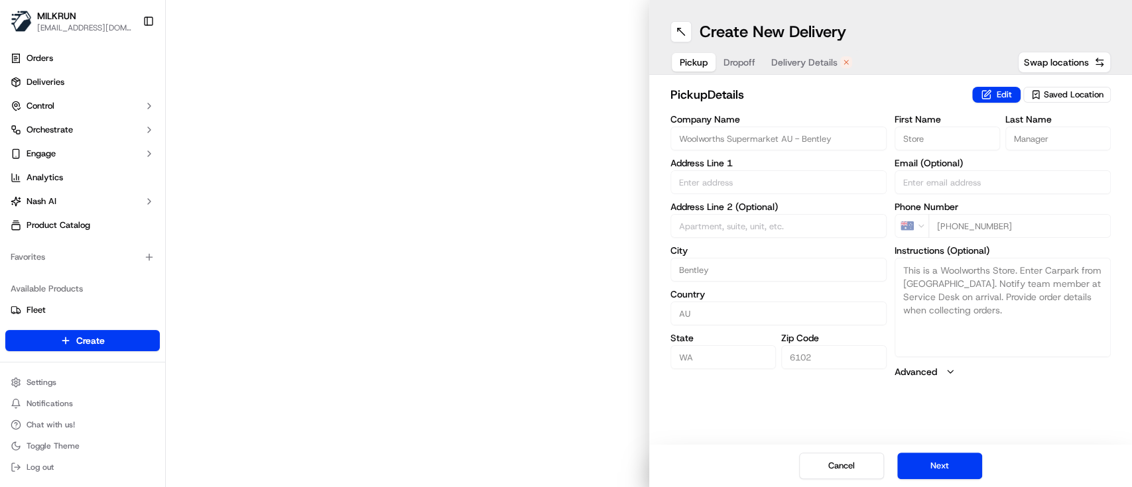
type input "[STREET_ADDRESS]"
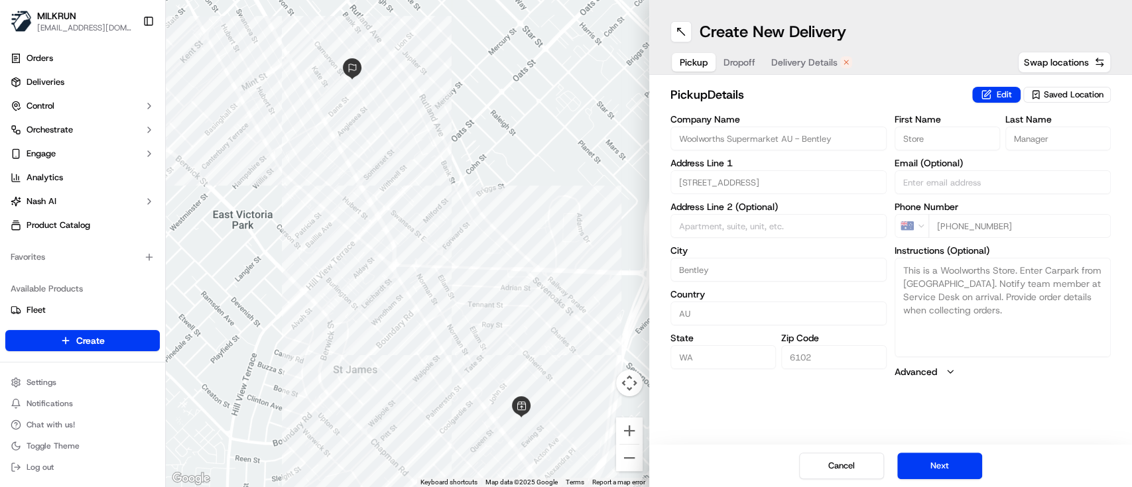
click at [780, 58] on span "Delivery Details" at bounding box center [804, 62] width 66 height 13
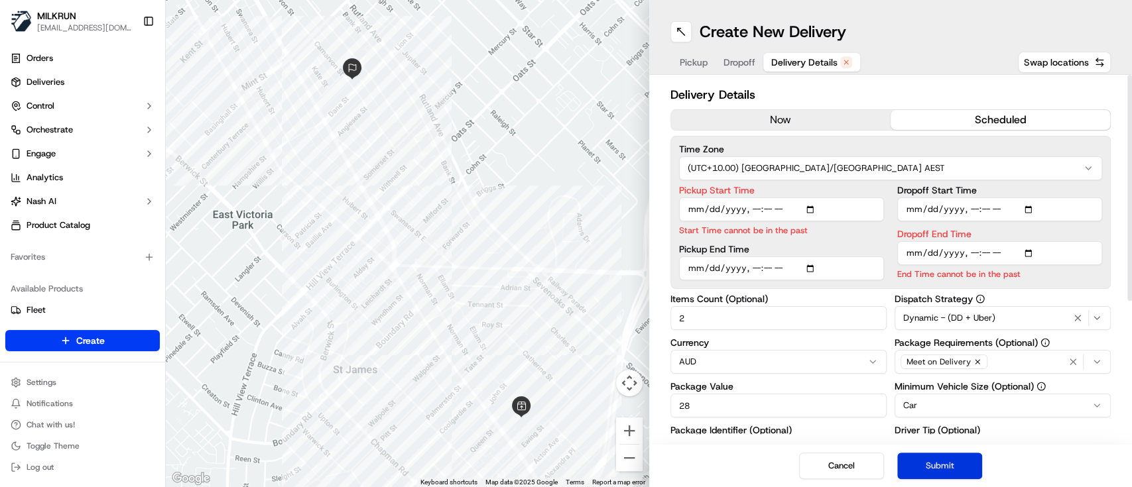
click at [955, 471] on button "Submit" at bounding box center [939, 466] width 85 height 27
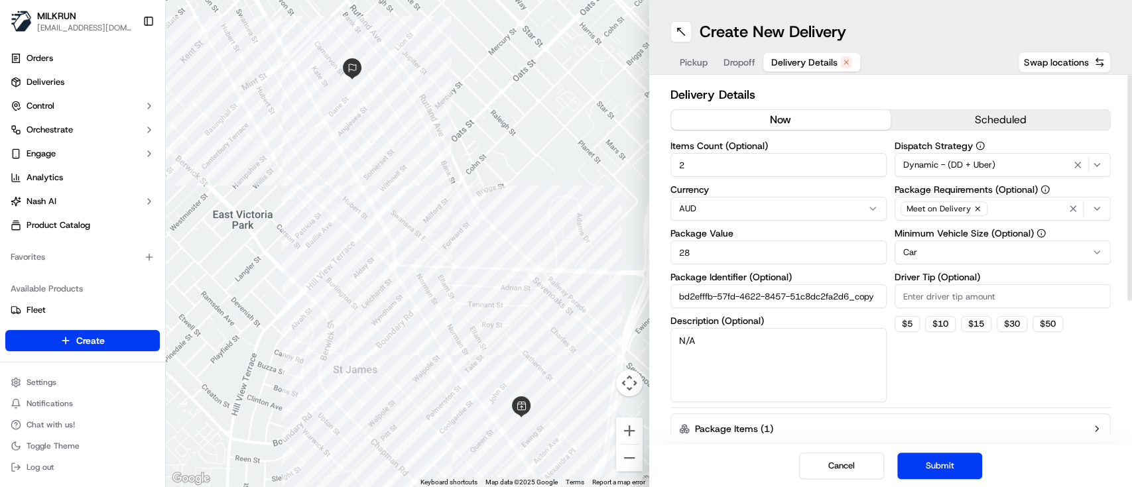
click at [784, 117] on button "now" at bounding box center [780, 120] width 219 height 20
click at [950, 464] on button "Submit" at bounding box center [939, 466] width 85 height 27
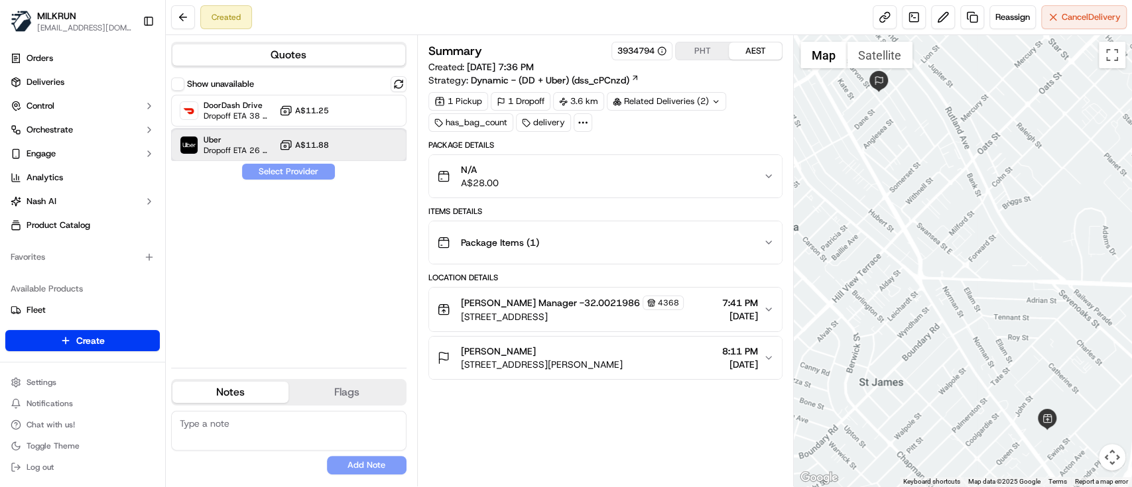
click at [229, 144] on span "Uber" at bounding box center [239, 140] width 70 height 11
click at [279, 169] on button "Assign Provider" at bounding box center [288, 172] width 94 height 16
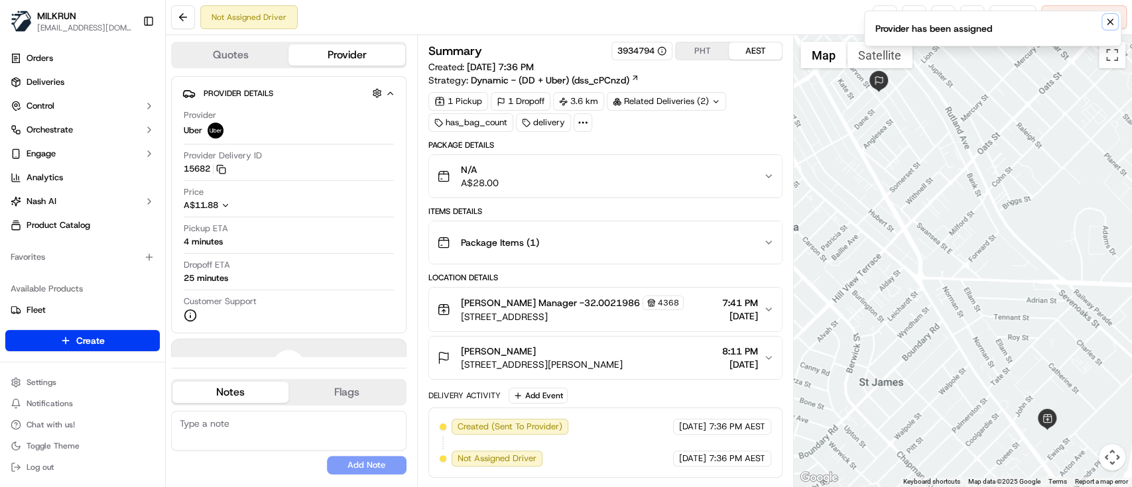
click at [1105, 19] on icon "Notifications (F8)" at bounding box center [1110, 22] width 11 height 11
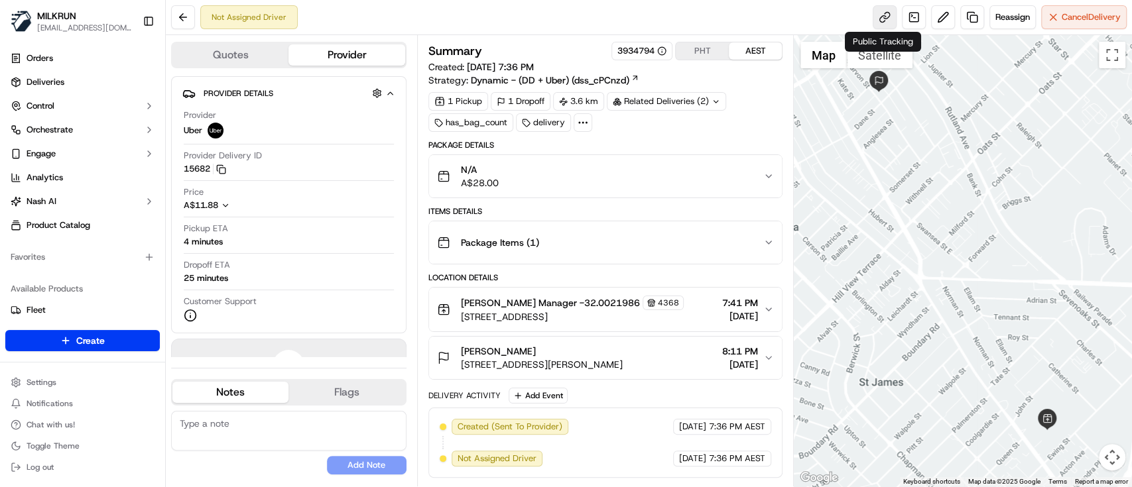
click at [873, 17] on link at bounding box center [885, 17] width 24 height 24
